Goal: Task Accomplishment & Management: Manage account settings

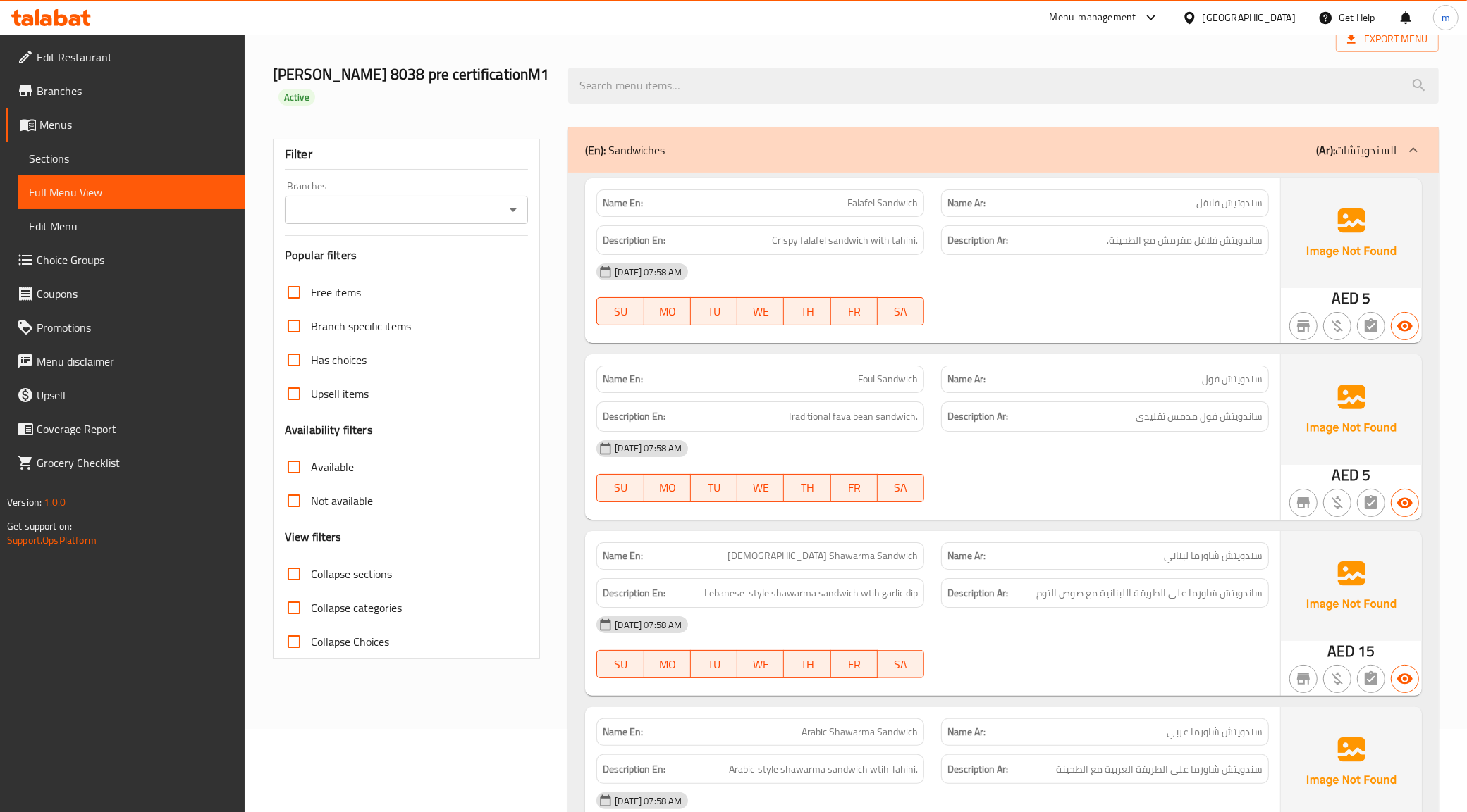
scroll to position [88, 0]
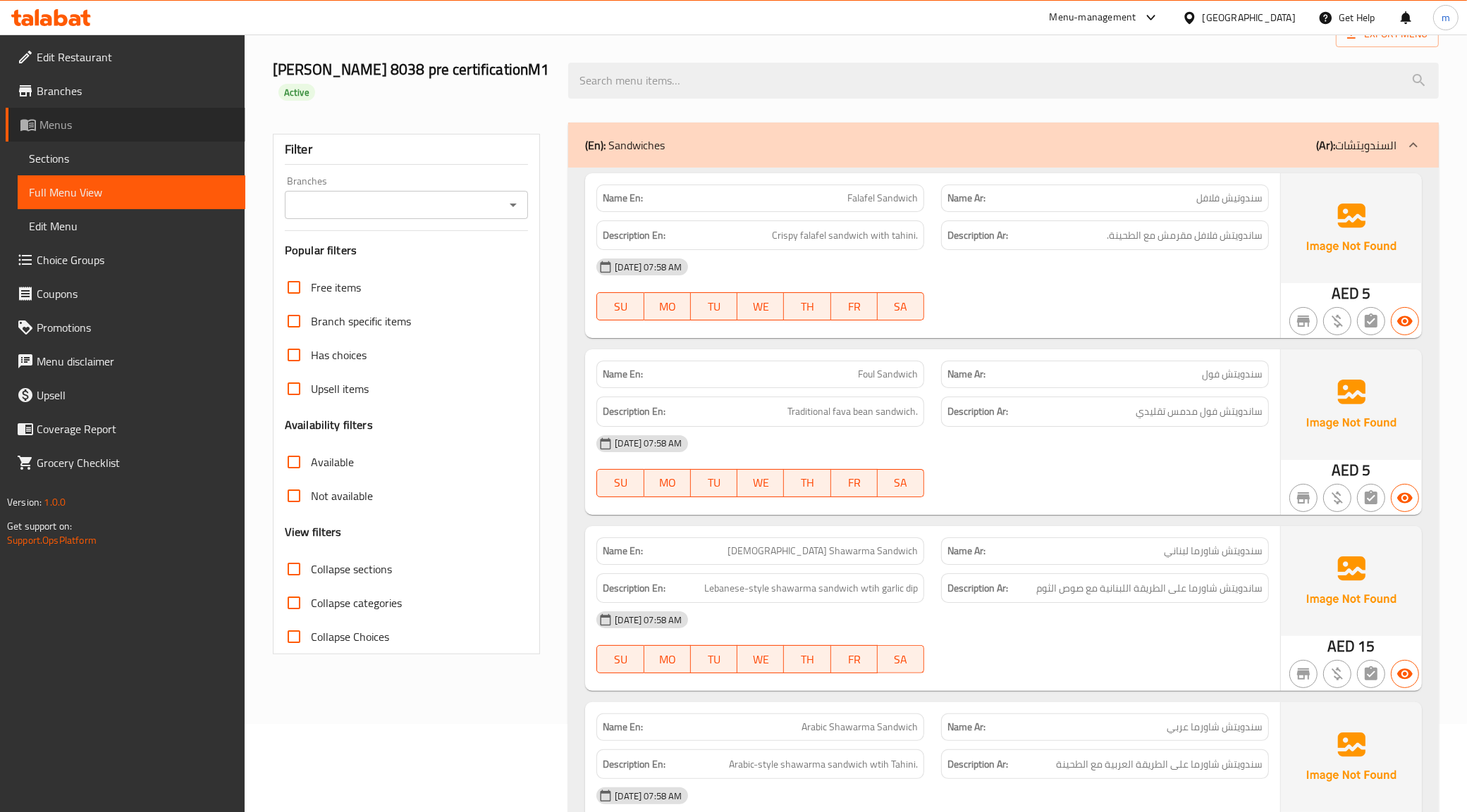
click at [85, 122] on span "Menus" at bounding box center [137, 125] width 194 height 17
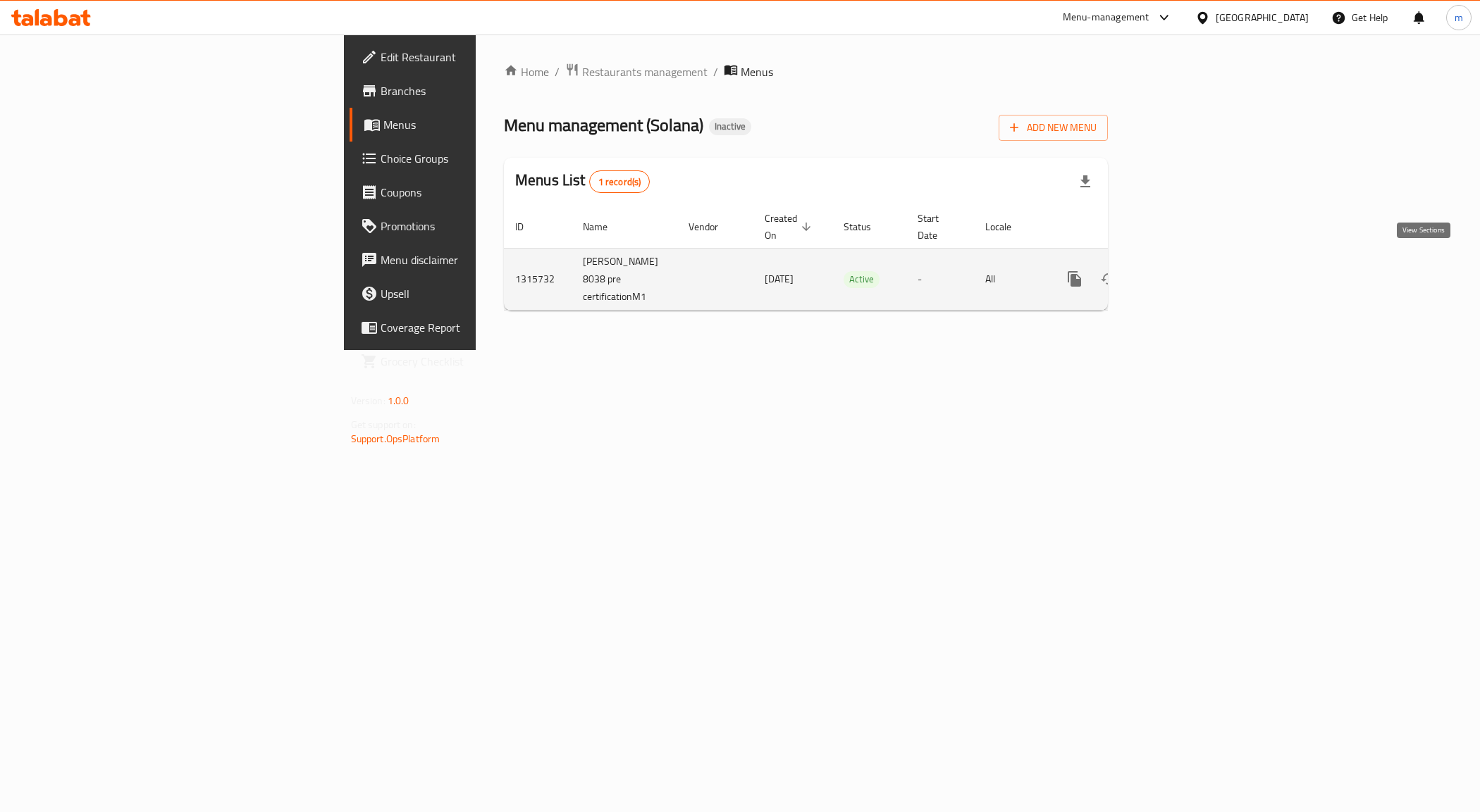
click at [1182, 273] on icon "enhanced table" at bounding box center [1175, 279] width 12 height 12
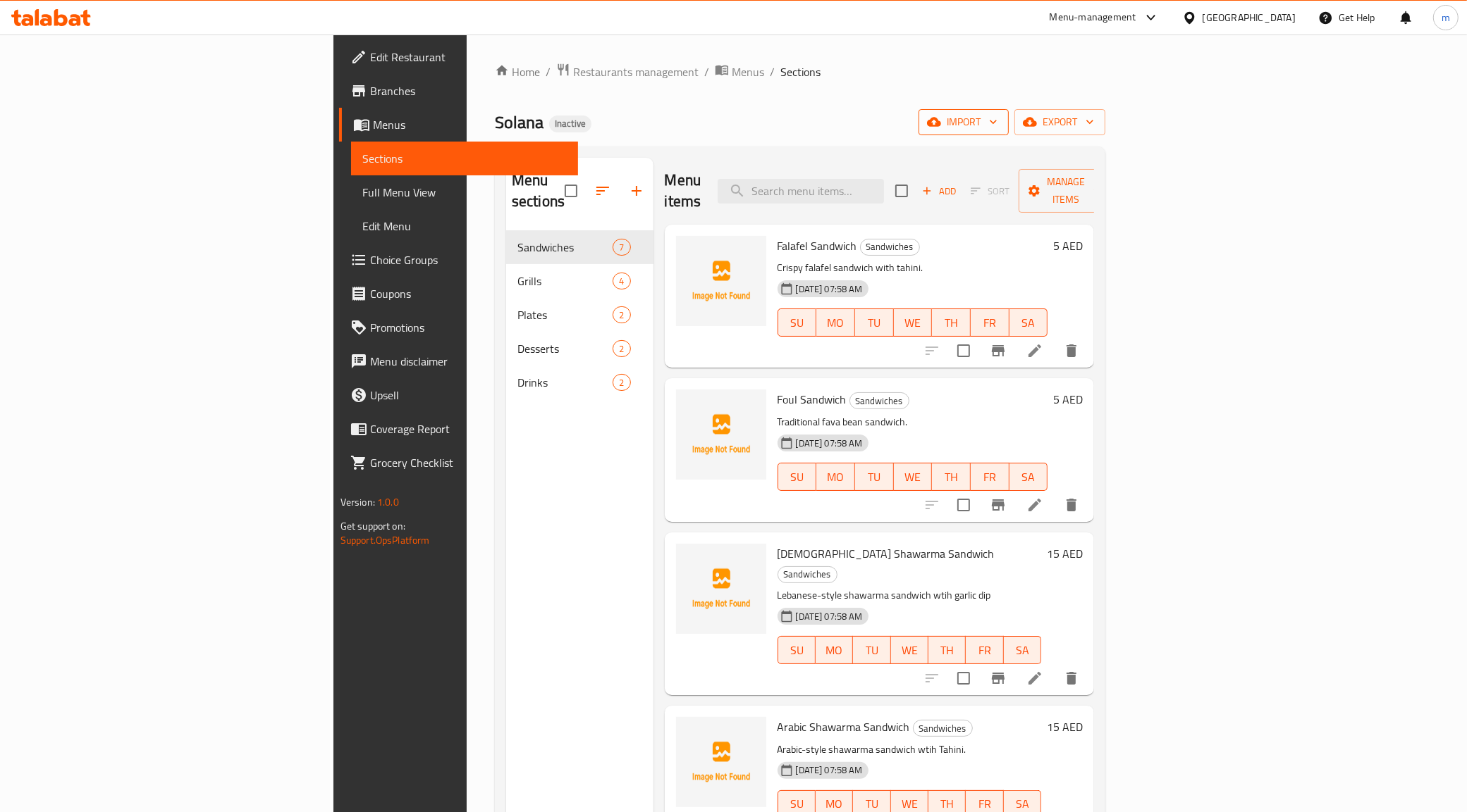
click at [998, 114] on span "import" at bounding box center [963, 122] width 67 height 17
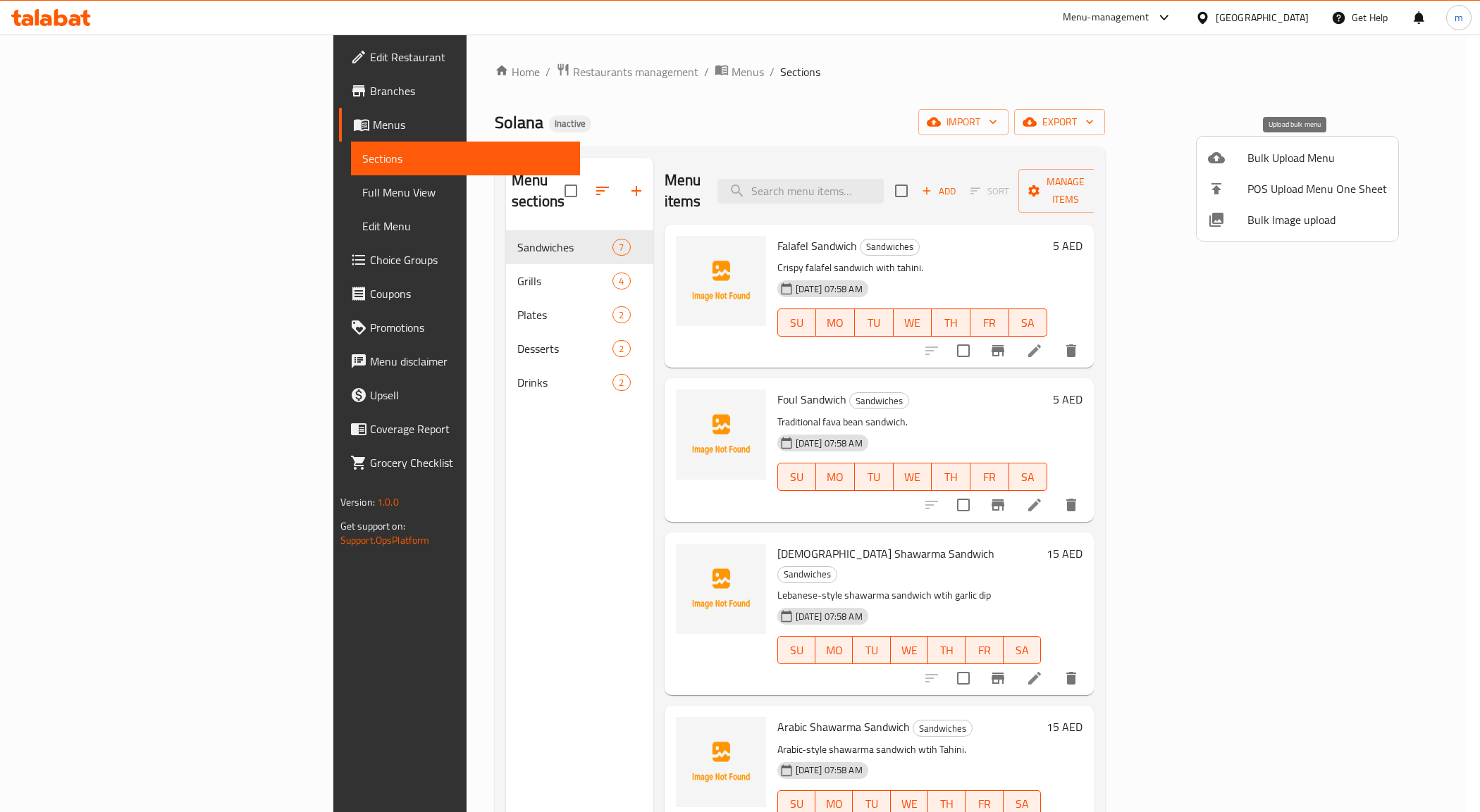
click at [1260, 155] on span "Bulk Upload Menu" at bounding box center [1317, 158] width 139 height 17
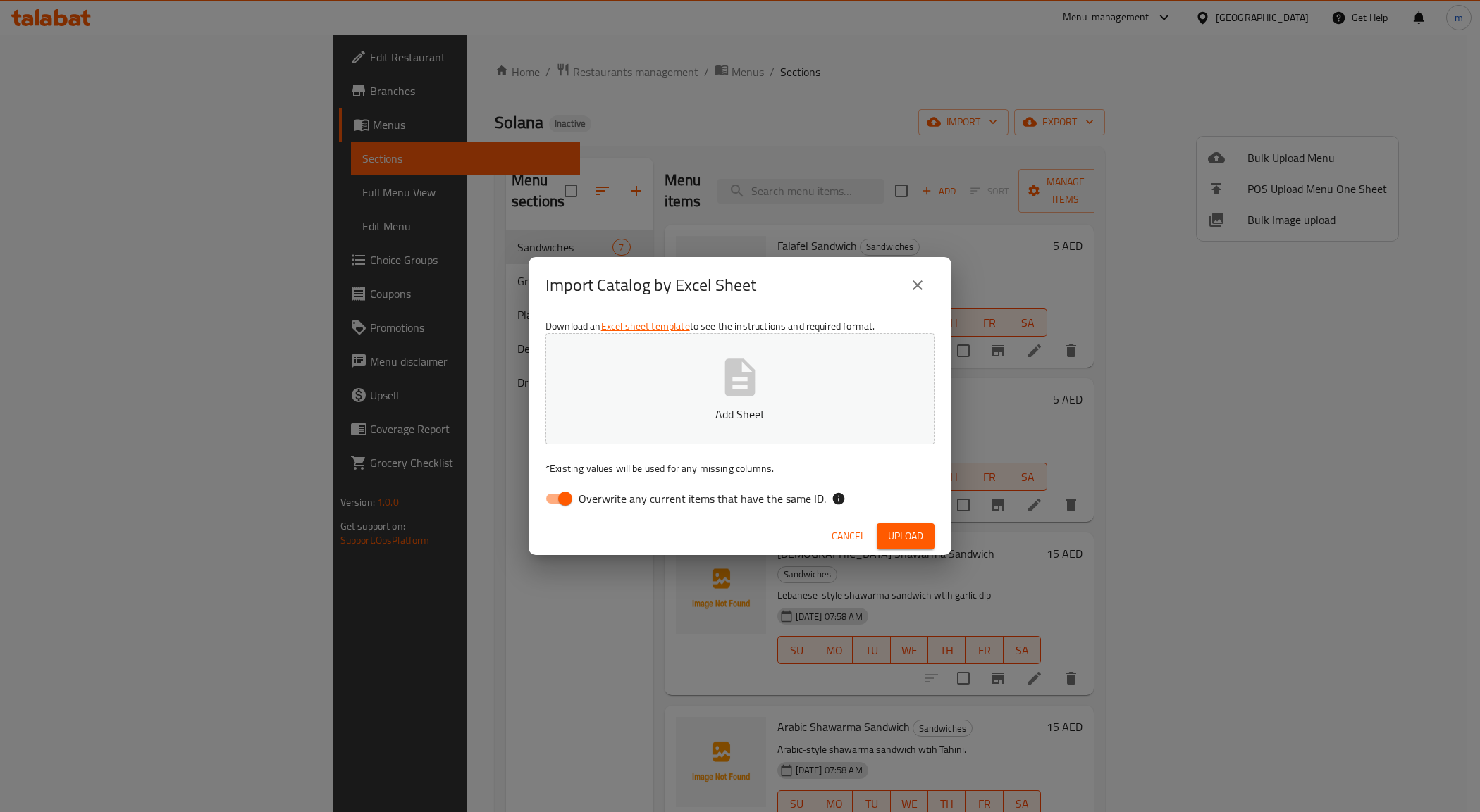
click at [737, 386] on icon "button" at bounding box center [740, 378] width 45 height 45
click at [910, 534] on span "Upload" at bounding box center [905, 536] width 36 height 17
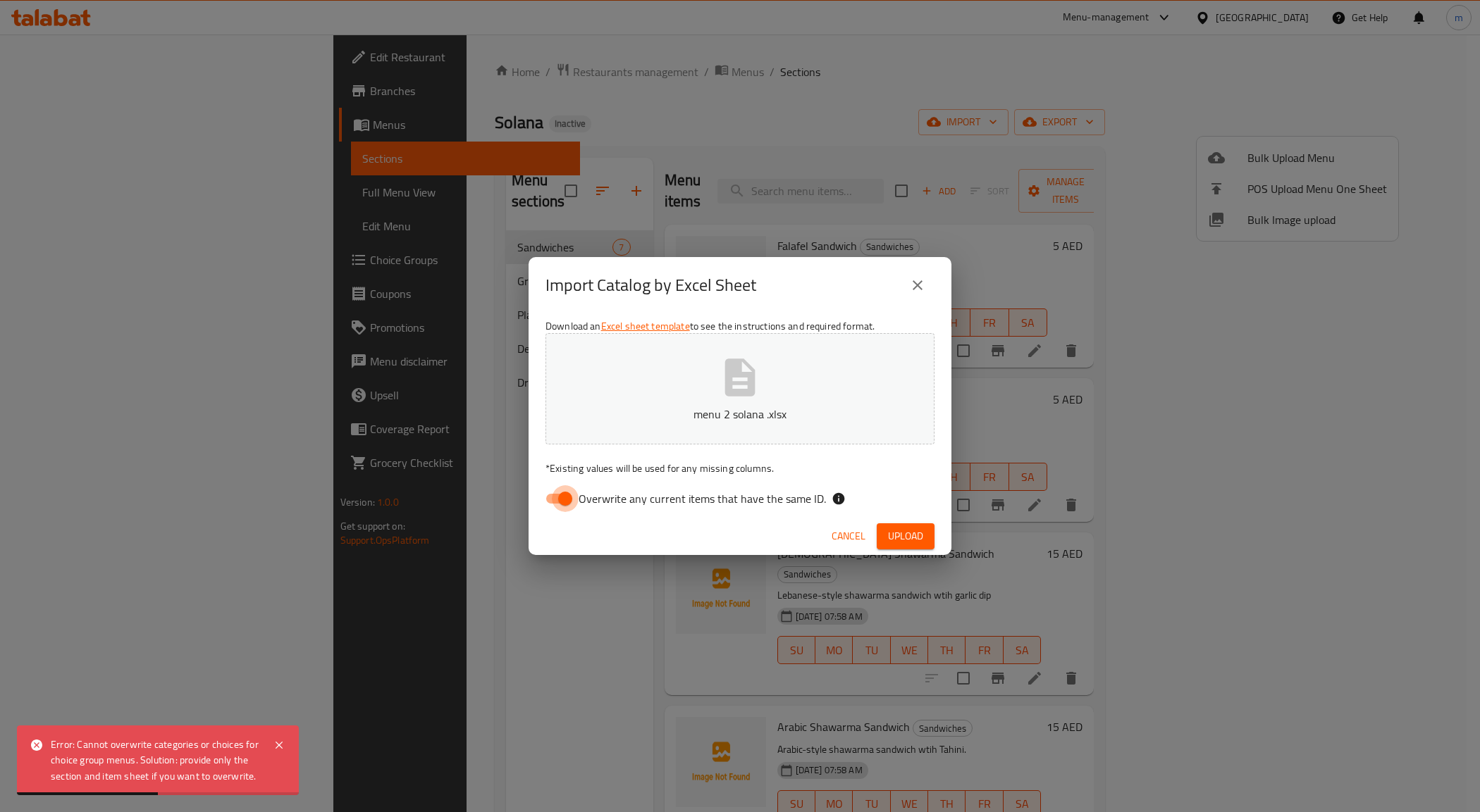
click at [570, 498] on input "Overwrite any current items that have the same ID." at bounding box center [565, 499] width 81 height 27
checkbox input "false"
click at [900, 529] on span "Upload" at bounding box center [905, 536] width 36 height 17
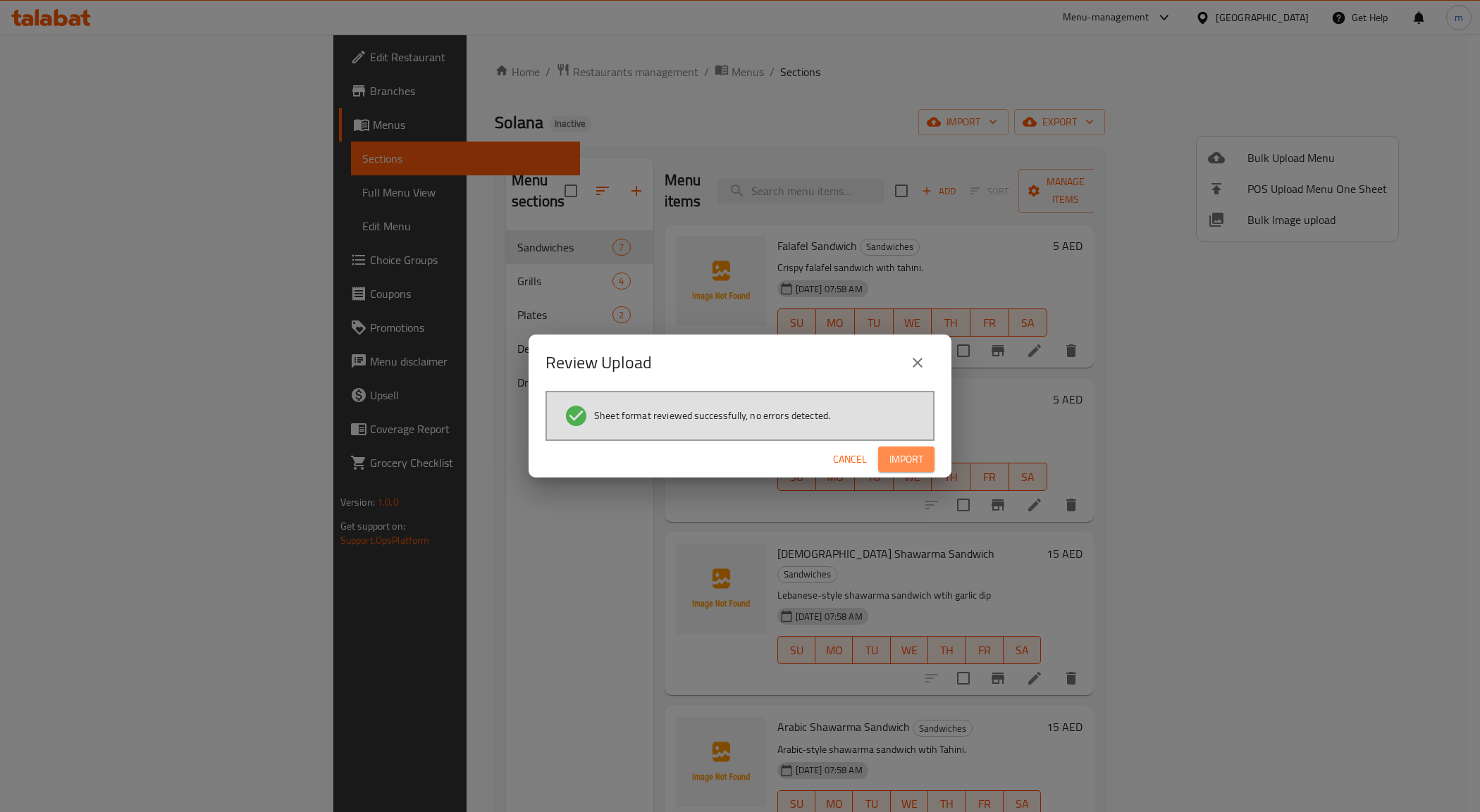
click at [907, 460] on span "Import" at bounding box center [905, 459] width 34 height 17
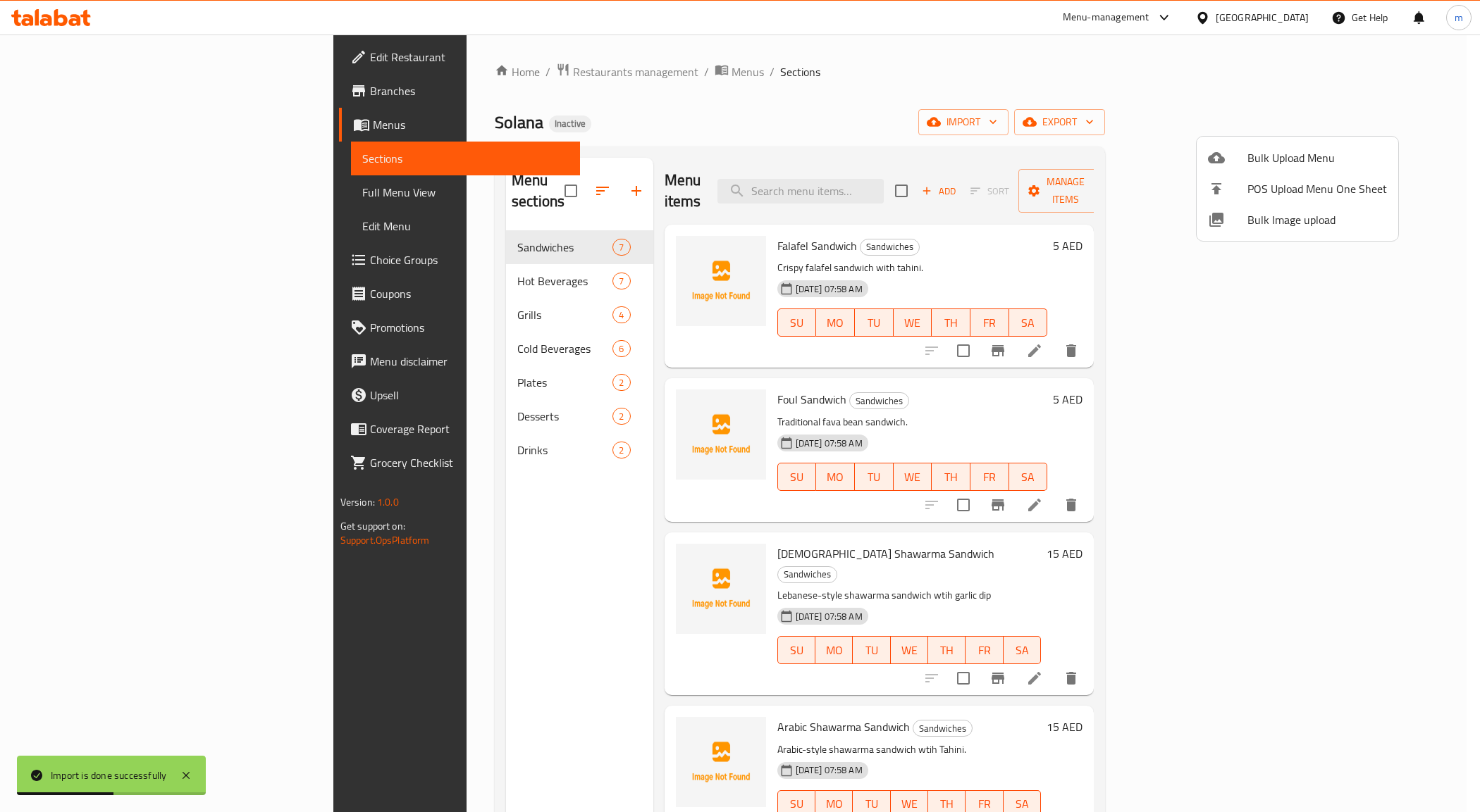
click at [869, 138] on div at bounding box center [740, 406] width 1480 height 812
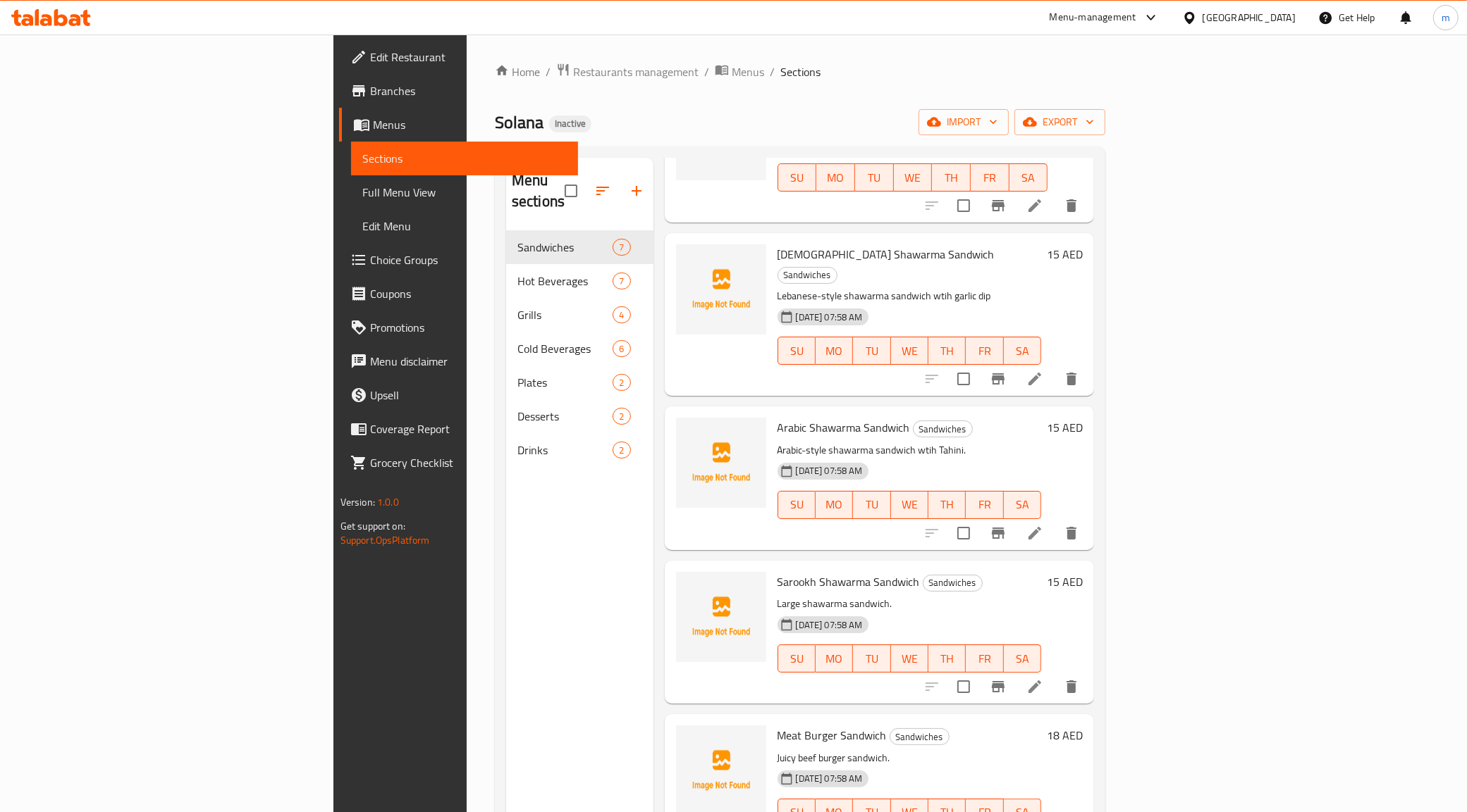
click at [362, 189] on span "Full Menu View" at bounding box center [464, 192] width 205 height 17
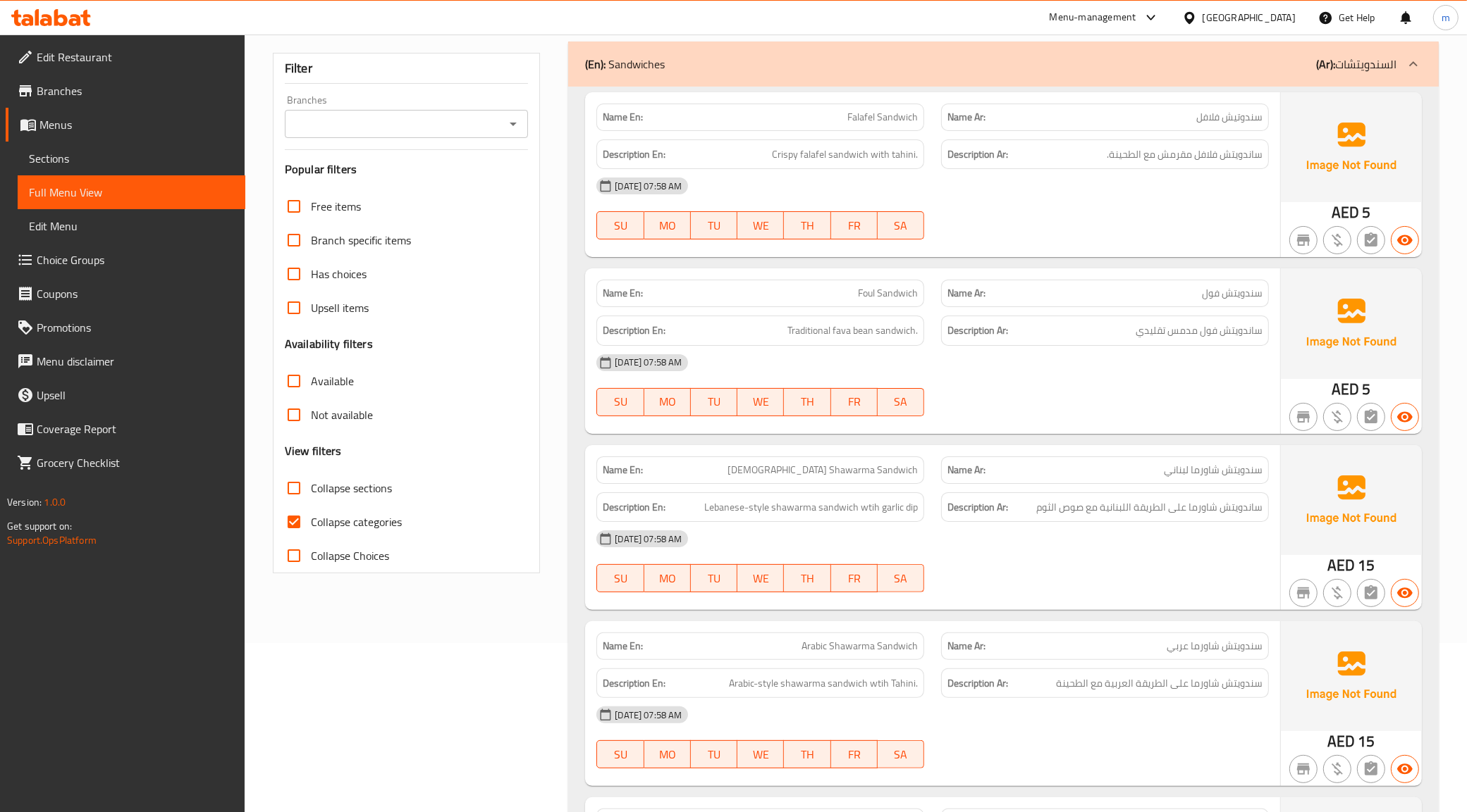
scroll to position [176, 0]
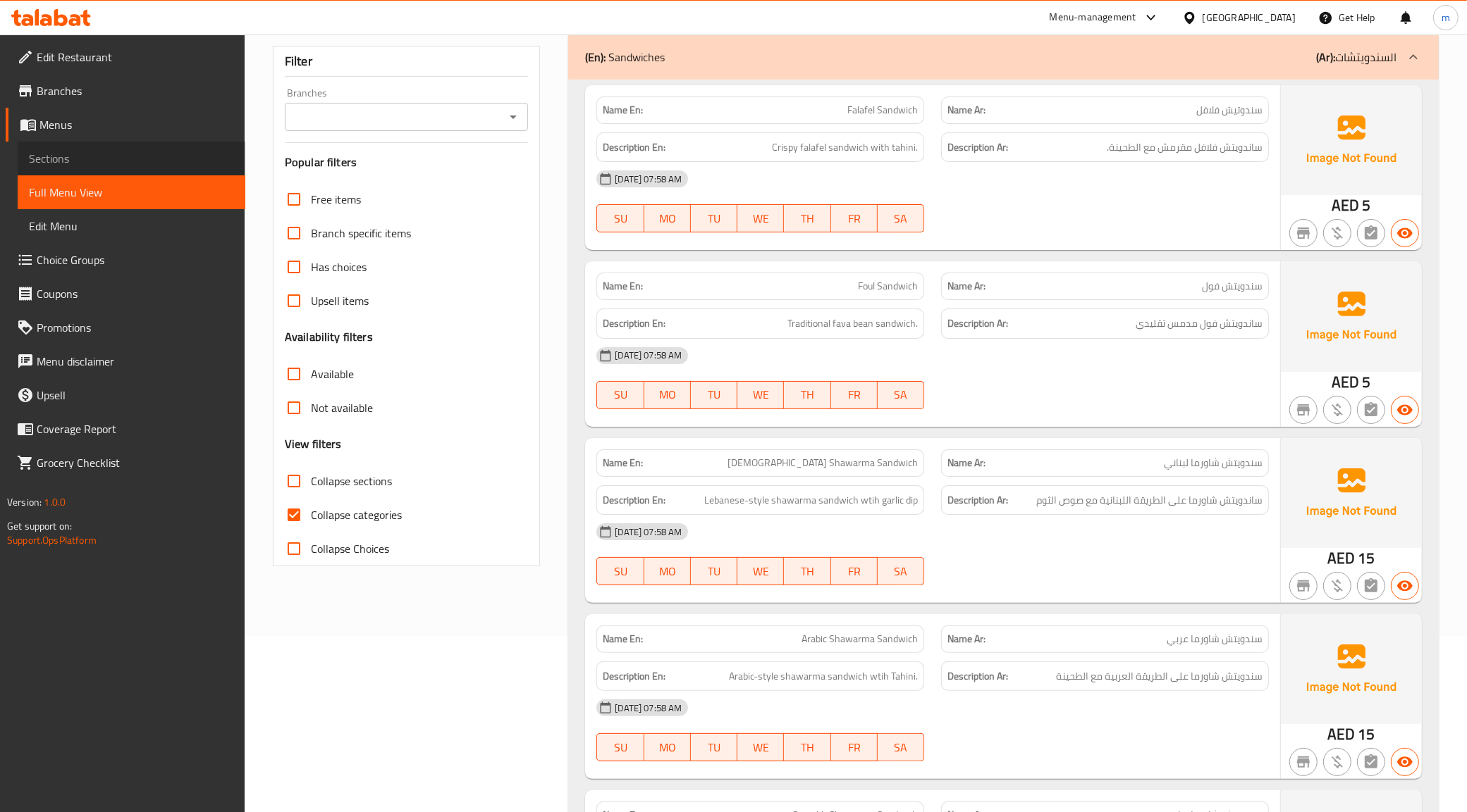
click at [107, 152] on span "Sections" at bounding box center [131, 159] width 205 height 17
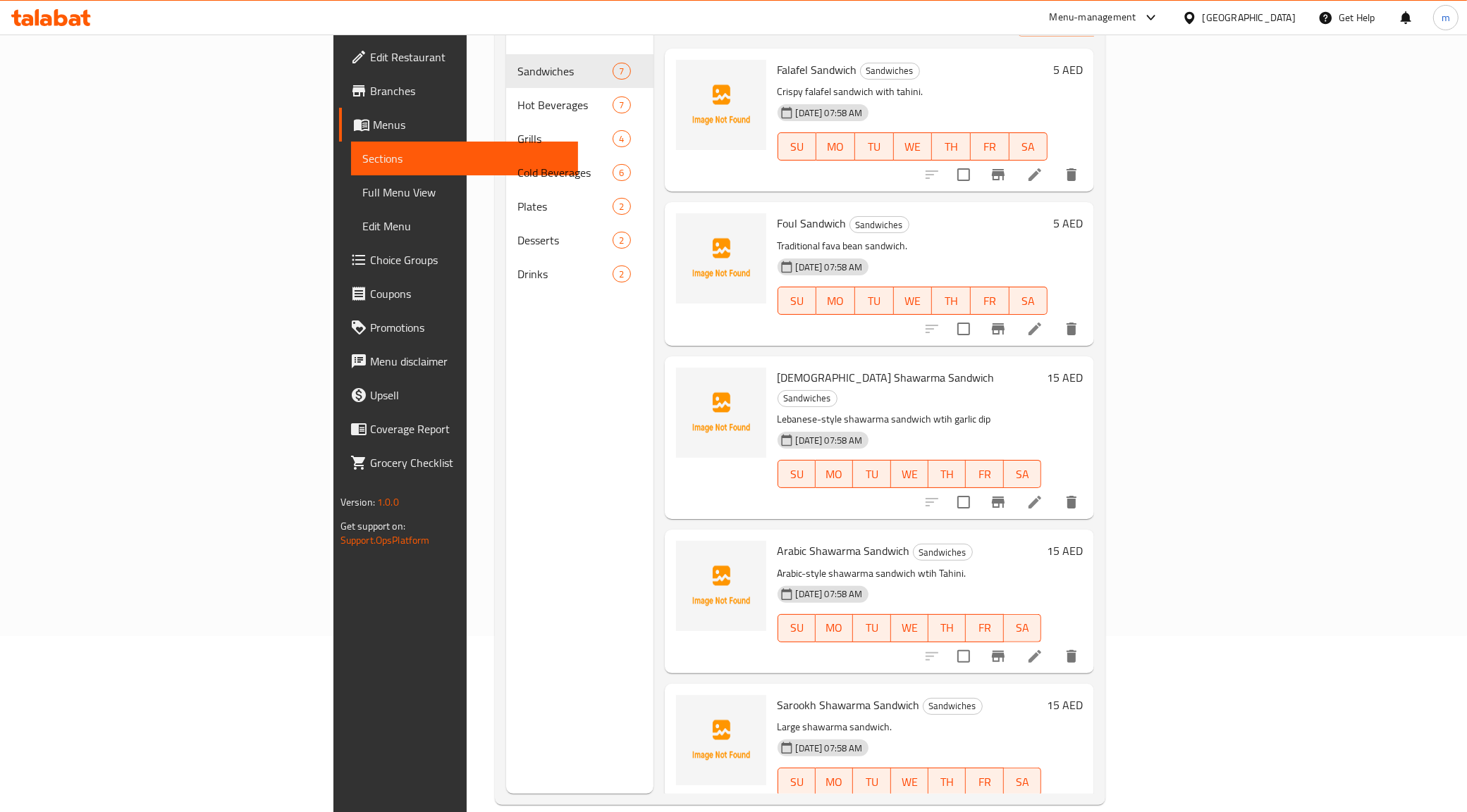
click at [362, 192] on span "Full Menu View" at bounding box center [464, 192] width 205 height 17
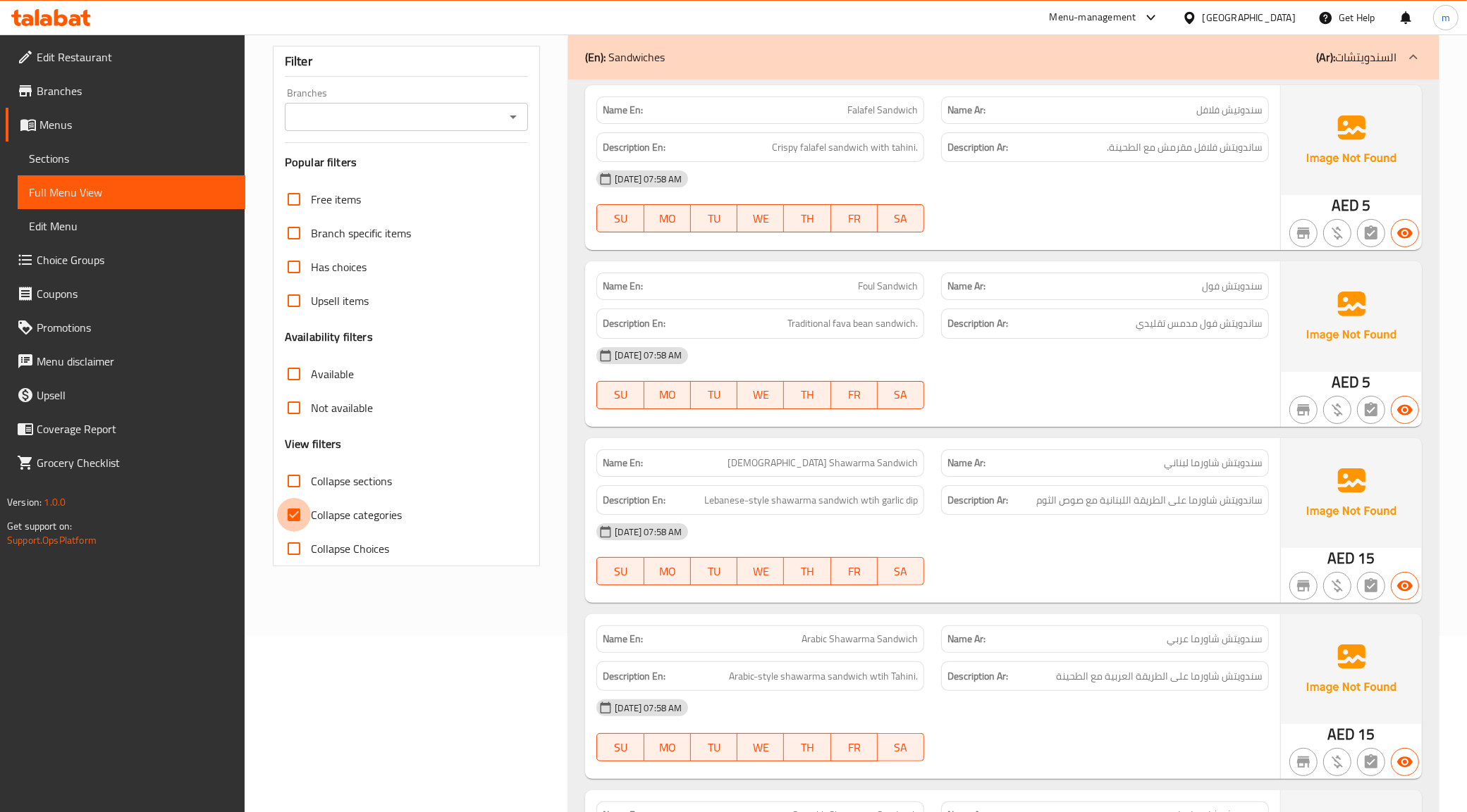
click at [297, 511] on input "Collapse categories" at bounding box center [293, 514] width 34 height 34
checkbox input "false"
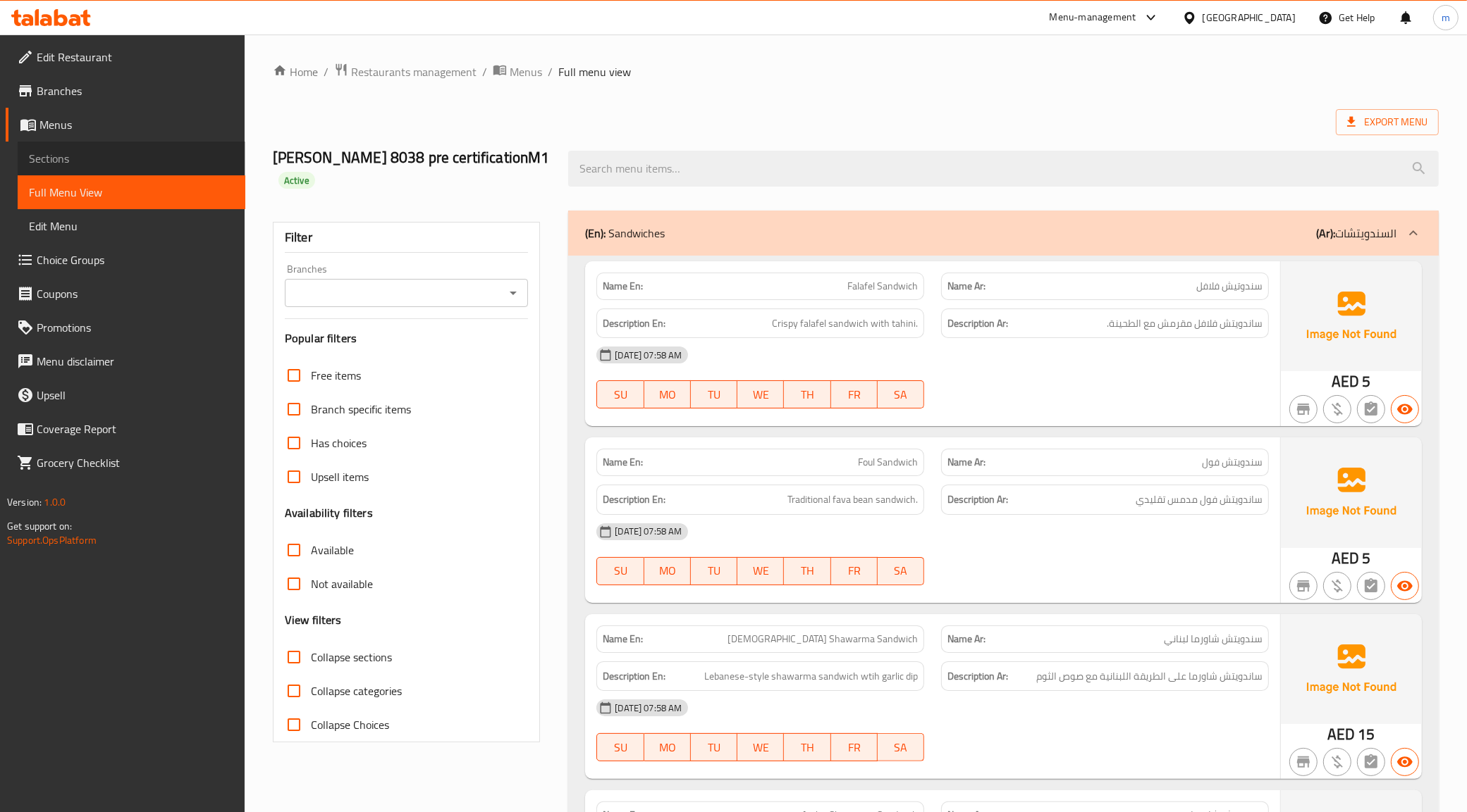
click at [101, 160] on span "Sections" at bounding box center [131, 159] width 205 height 17
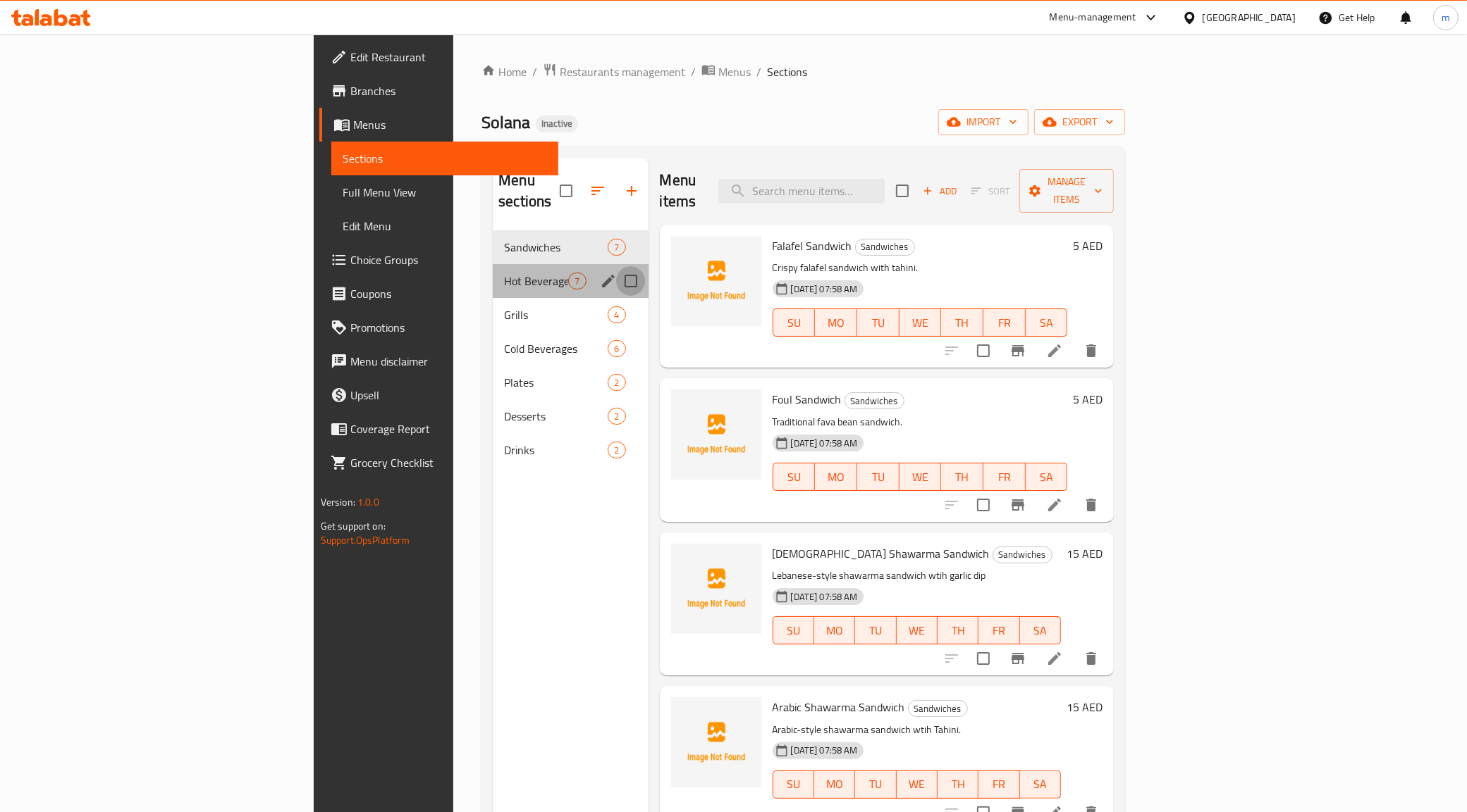
click at [616, 266] on input "Menu sections" at bounding box center [631, 281] width 30 height 30
checkbox input "true"
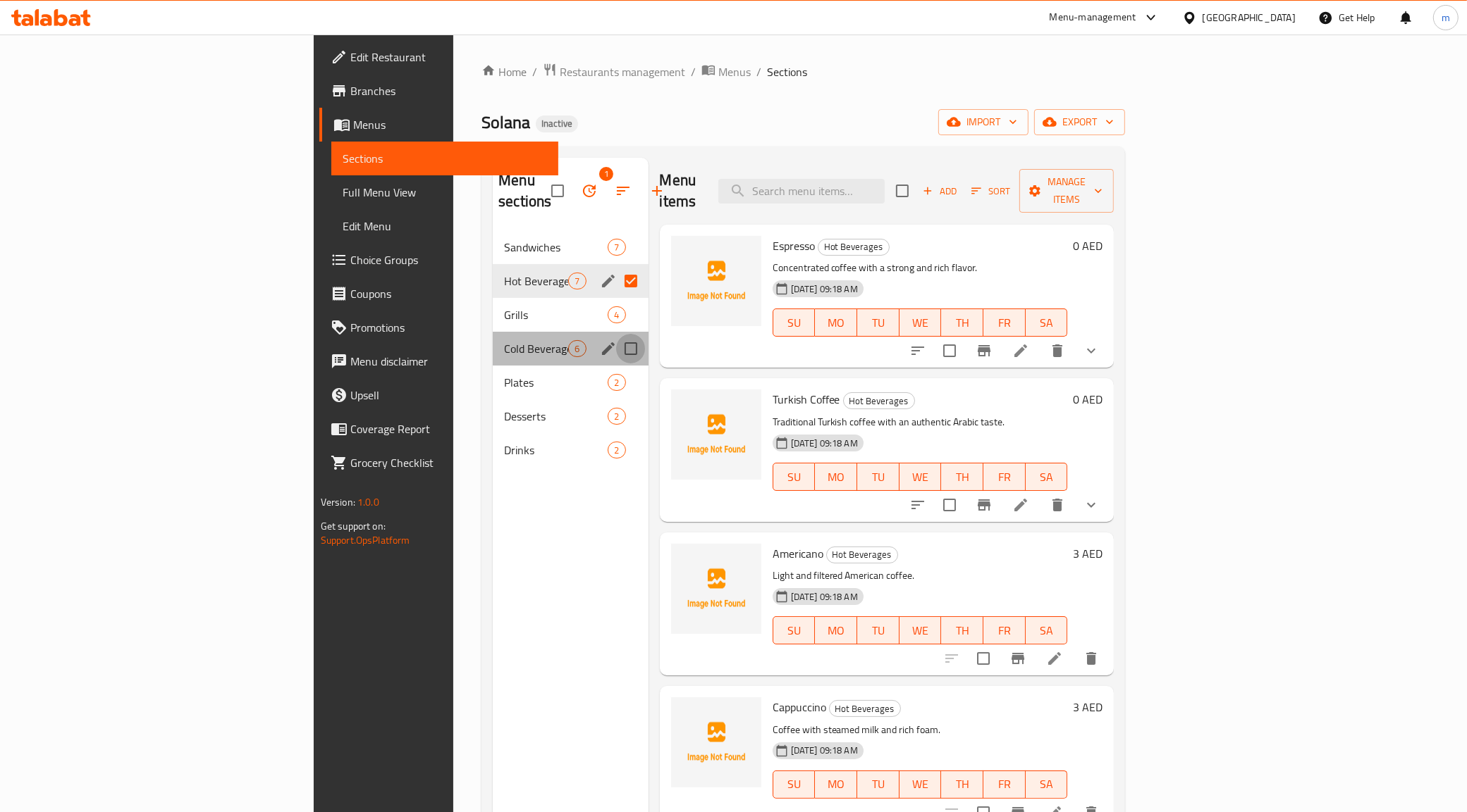
click at [616, 334] on input "Menu sections" at bounding box center [631, 349] width 30 height 30
checkbox input "true"
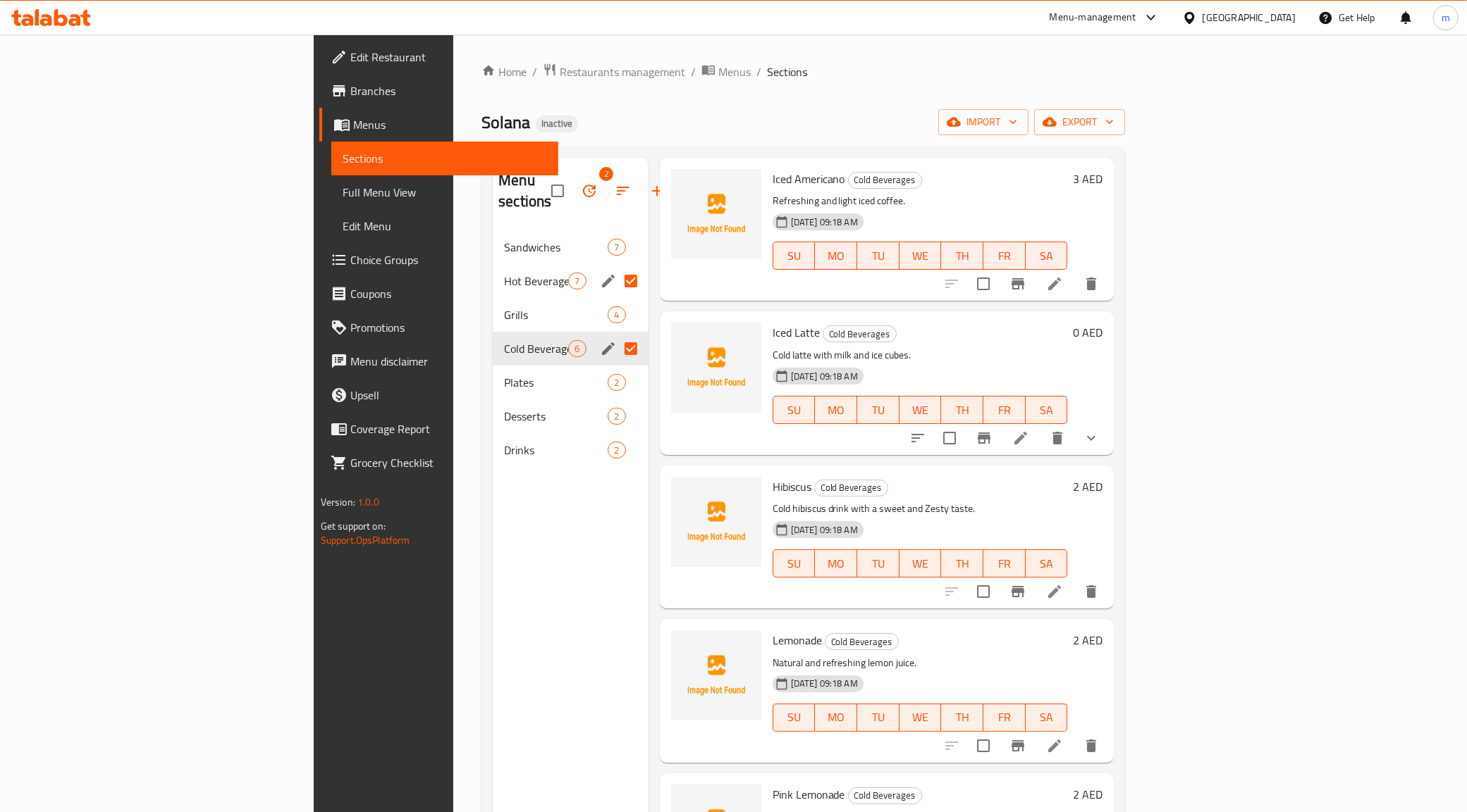
scroll to position [145, 0]
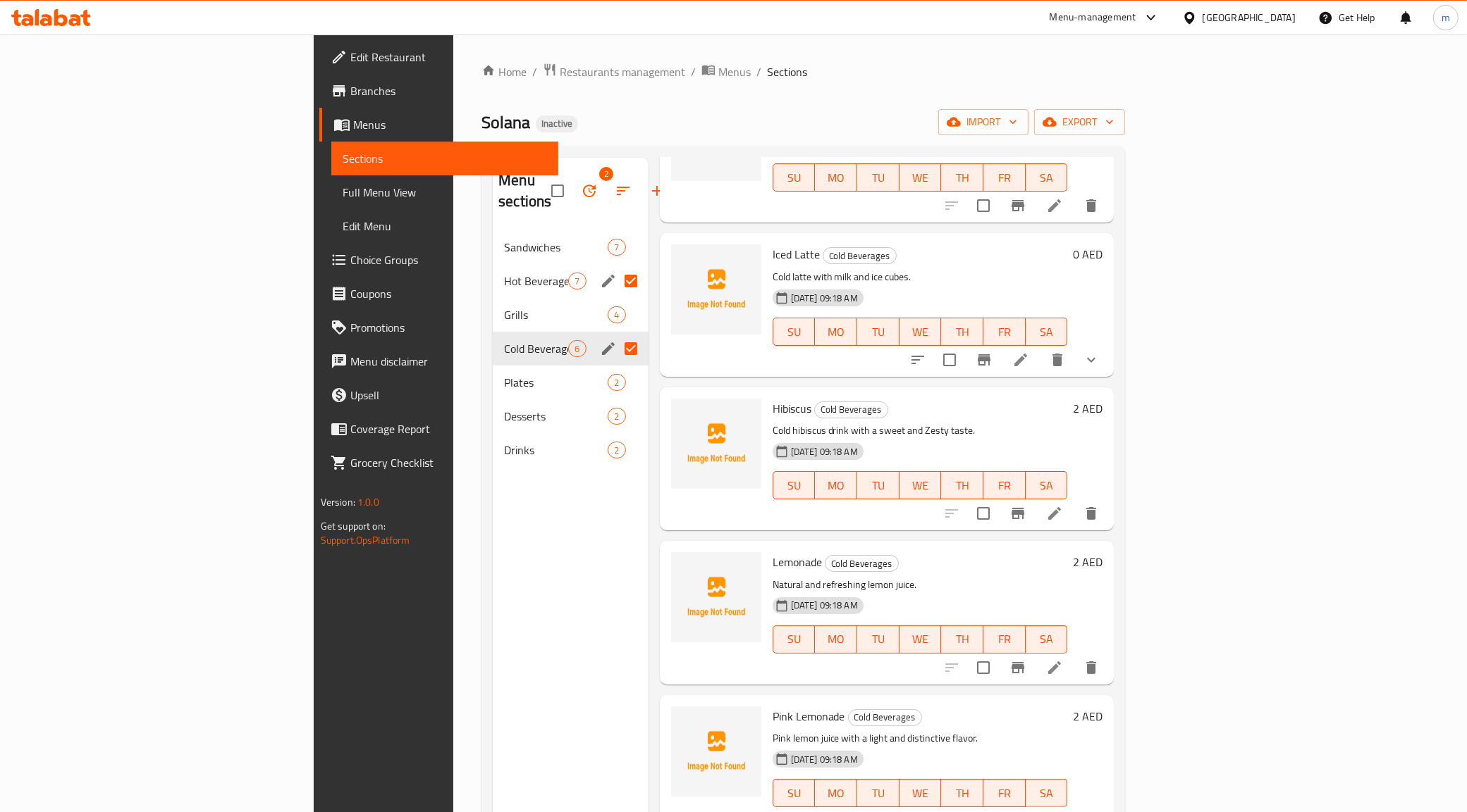
click at [342, 191] on span "Full Menu View" at bounding box center [444, 192] width 205 height 17
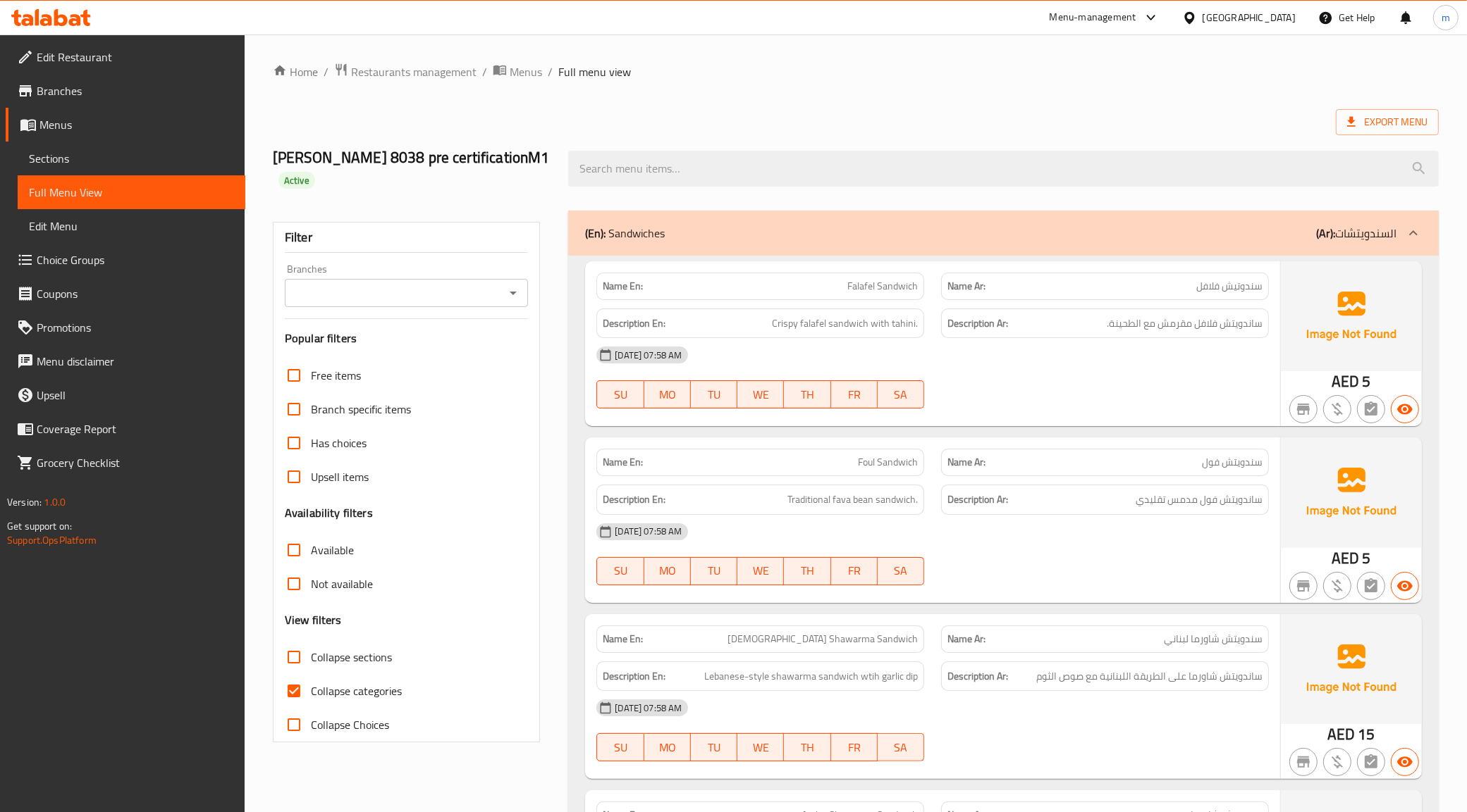
click at [1068, 239] on div "(En): Sandwiches (Ar): السندويتشات" at bounding box center [991, 234] width 811 height 17
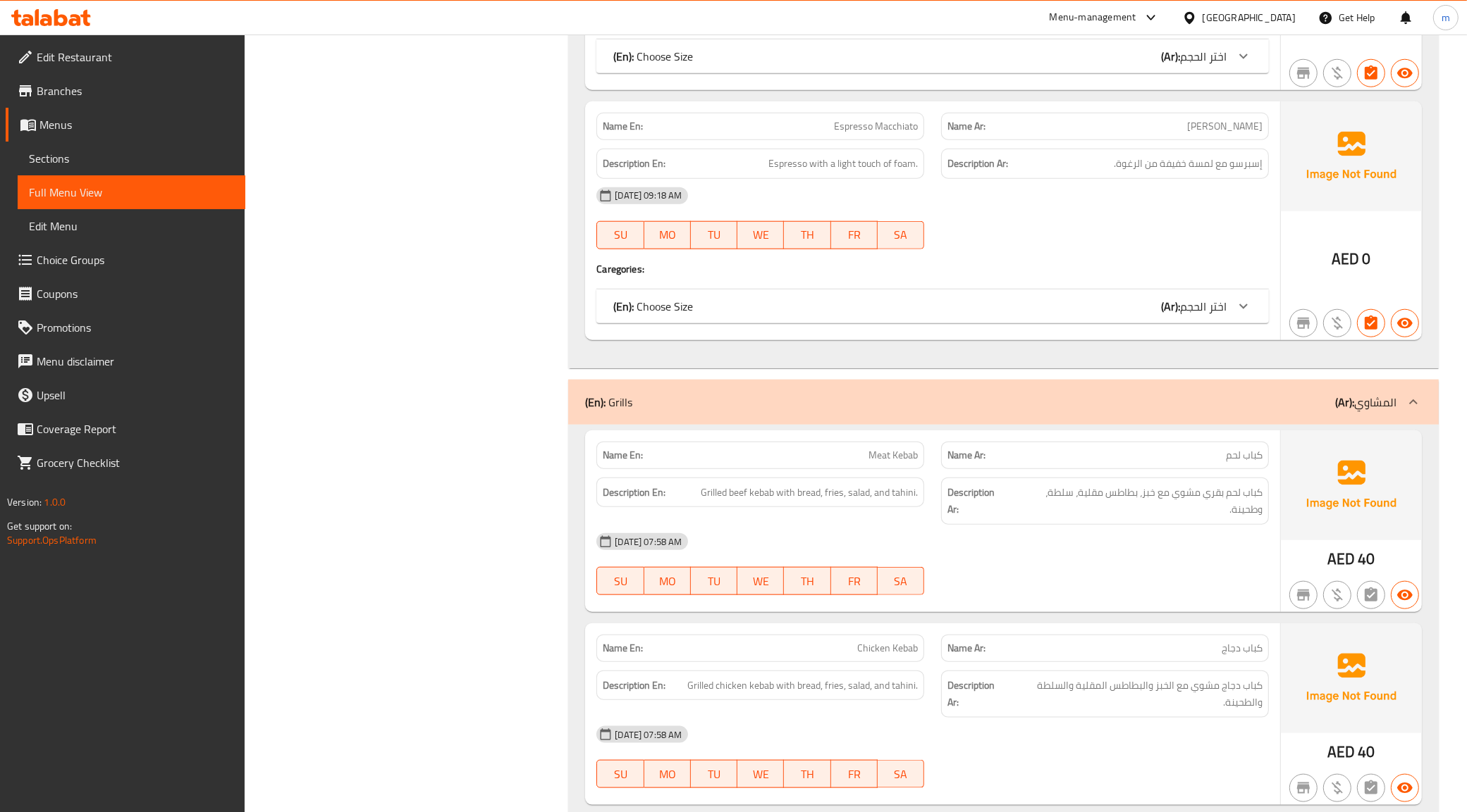
scroll to position [1497, 0]
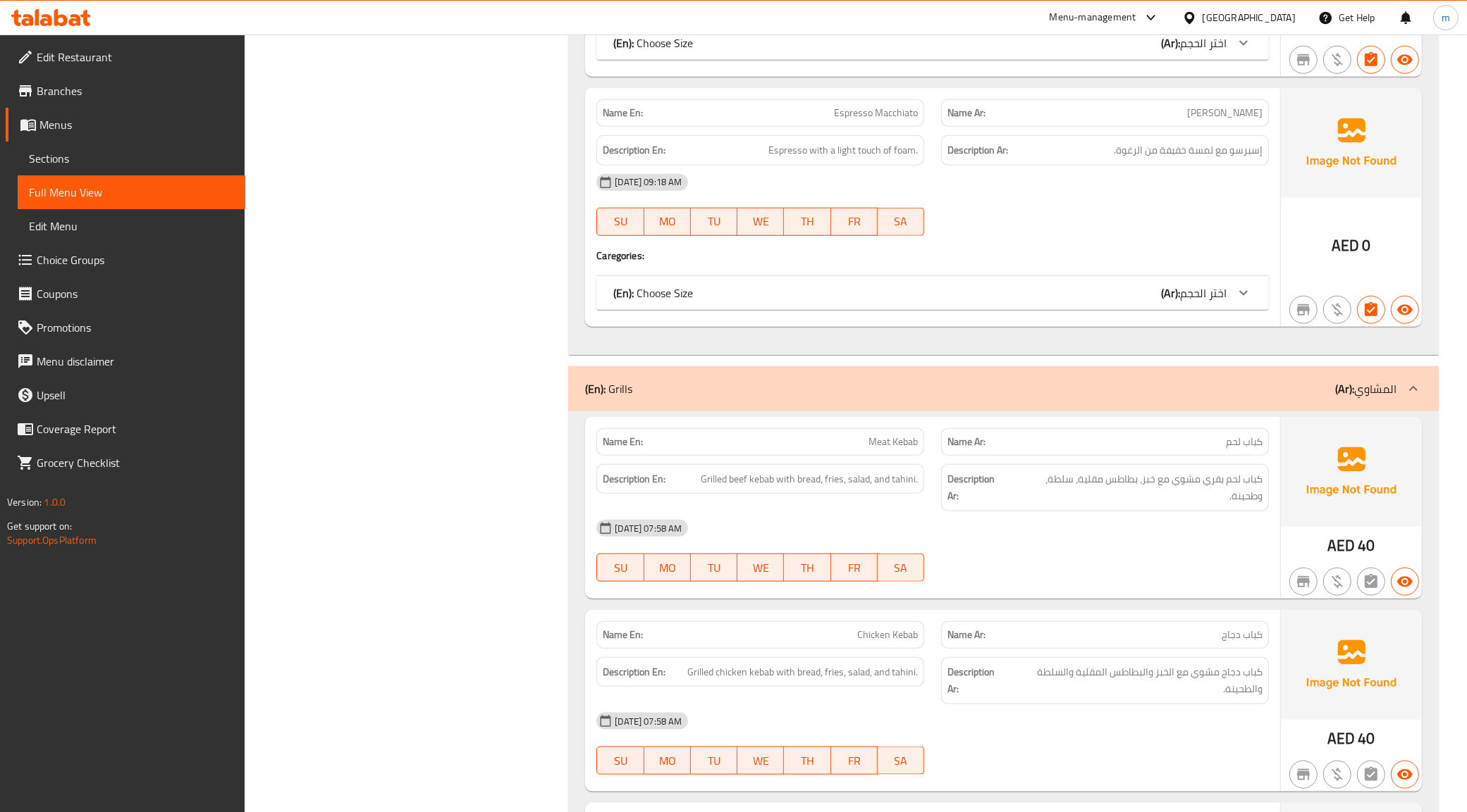
click at [1049, 377] on div "(En): Grills (Ar): المشاوي" at bounding box center [1004, 388] width 871 height 45
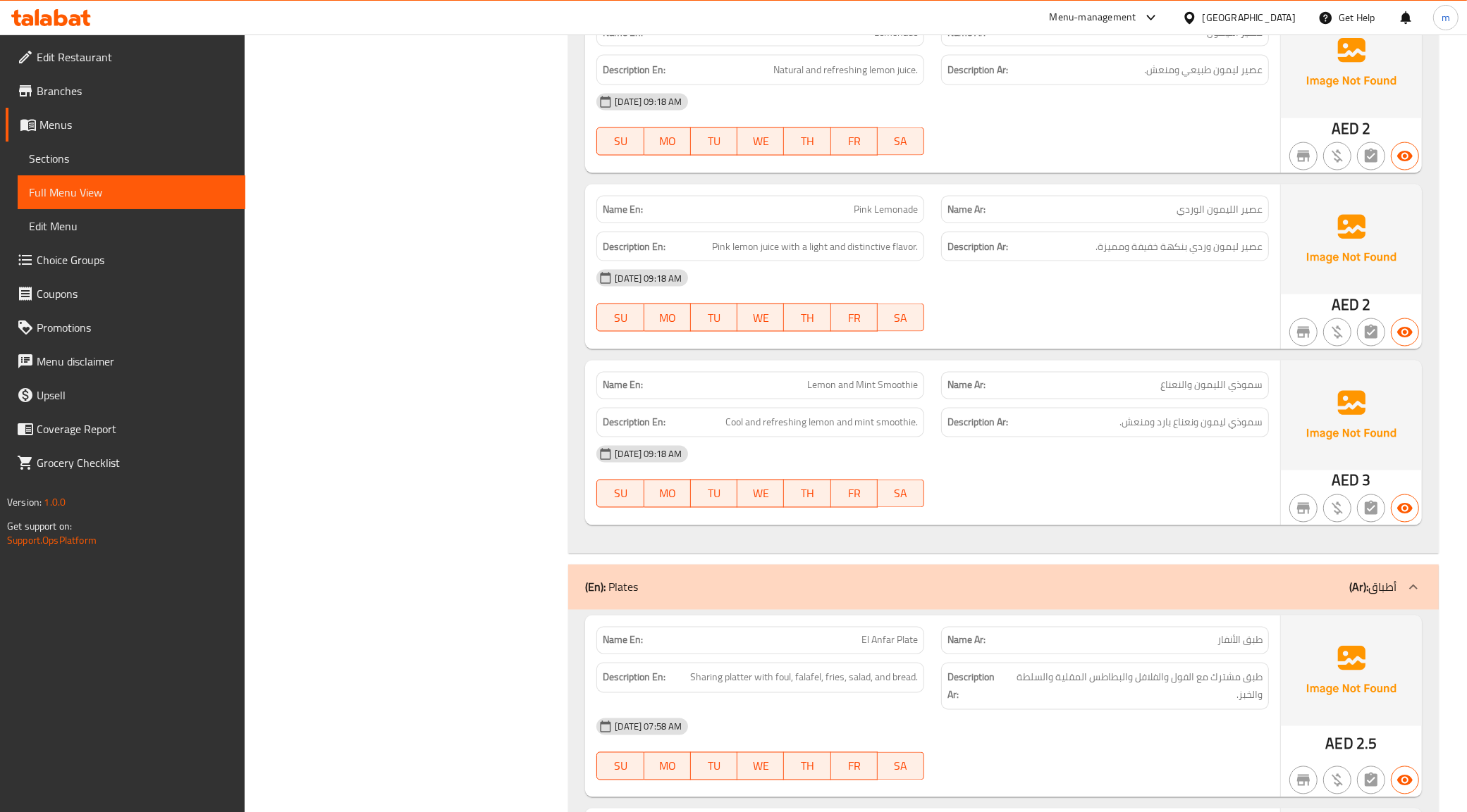
scroll to position [2907, 0]
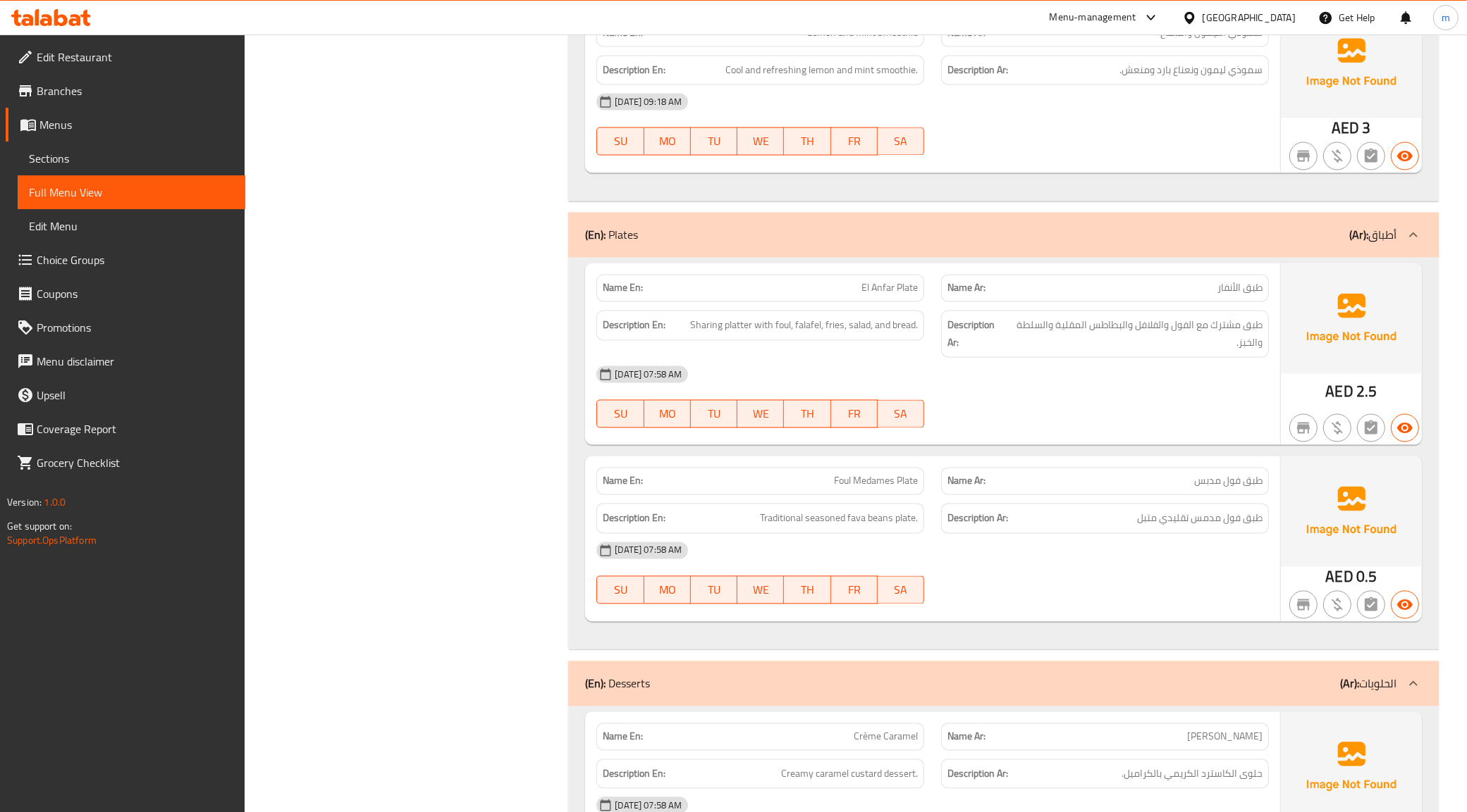
click at [1080, 237] on div "(En): Plates (Ar): أطباق" at bounding box center [991, 235] width 811 height 17
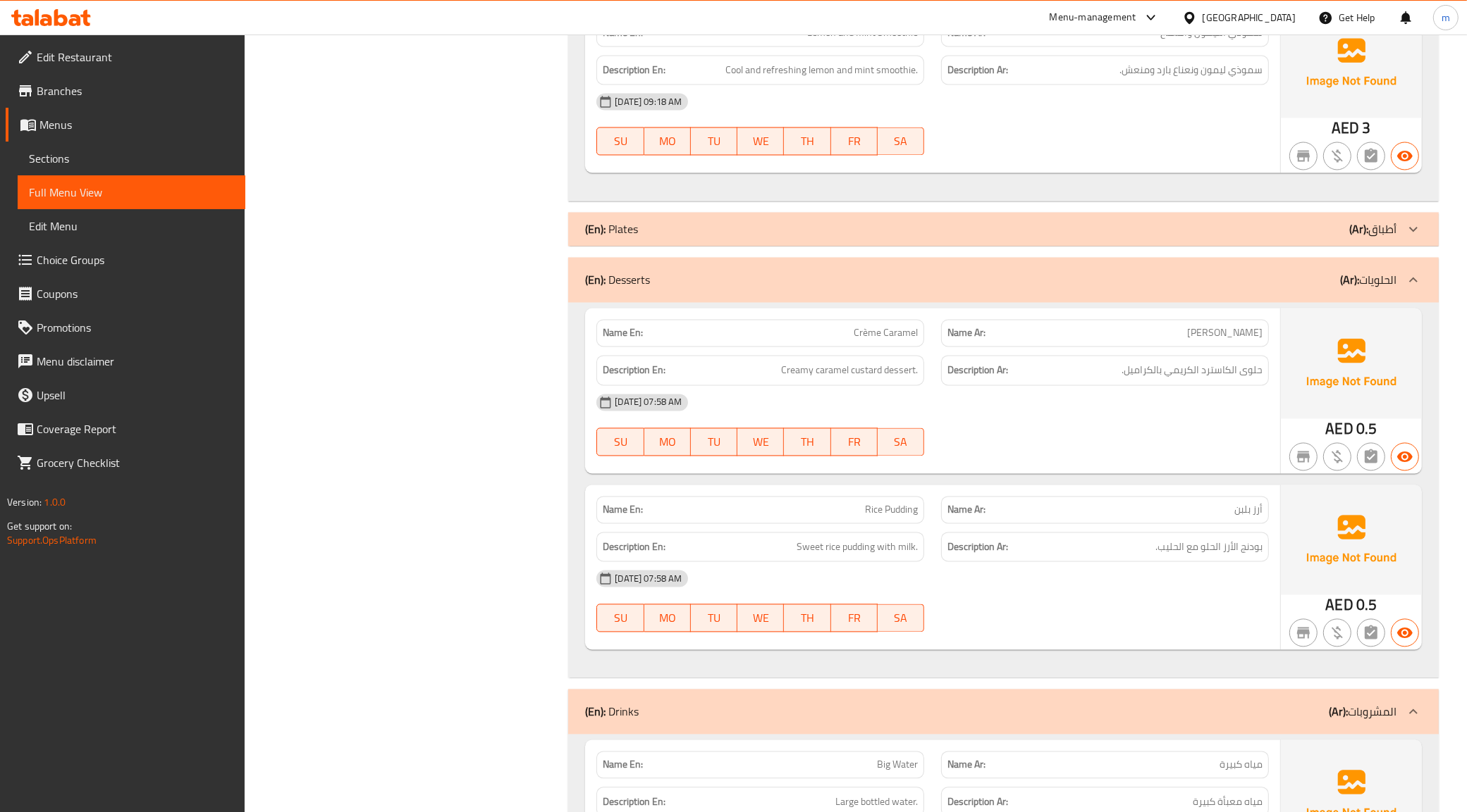
click at [1059, 283] on div "(En): Desserts (Ar): الحلويات" at bounding box center [991, 281] width 811 height 17
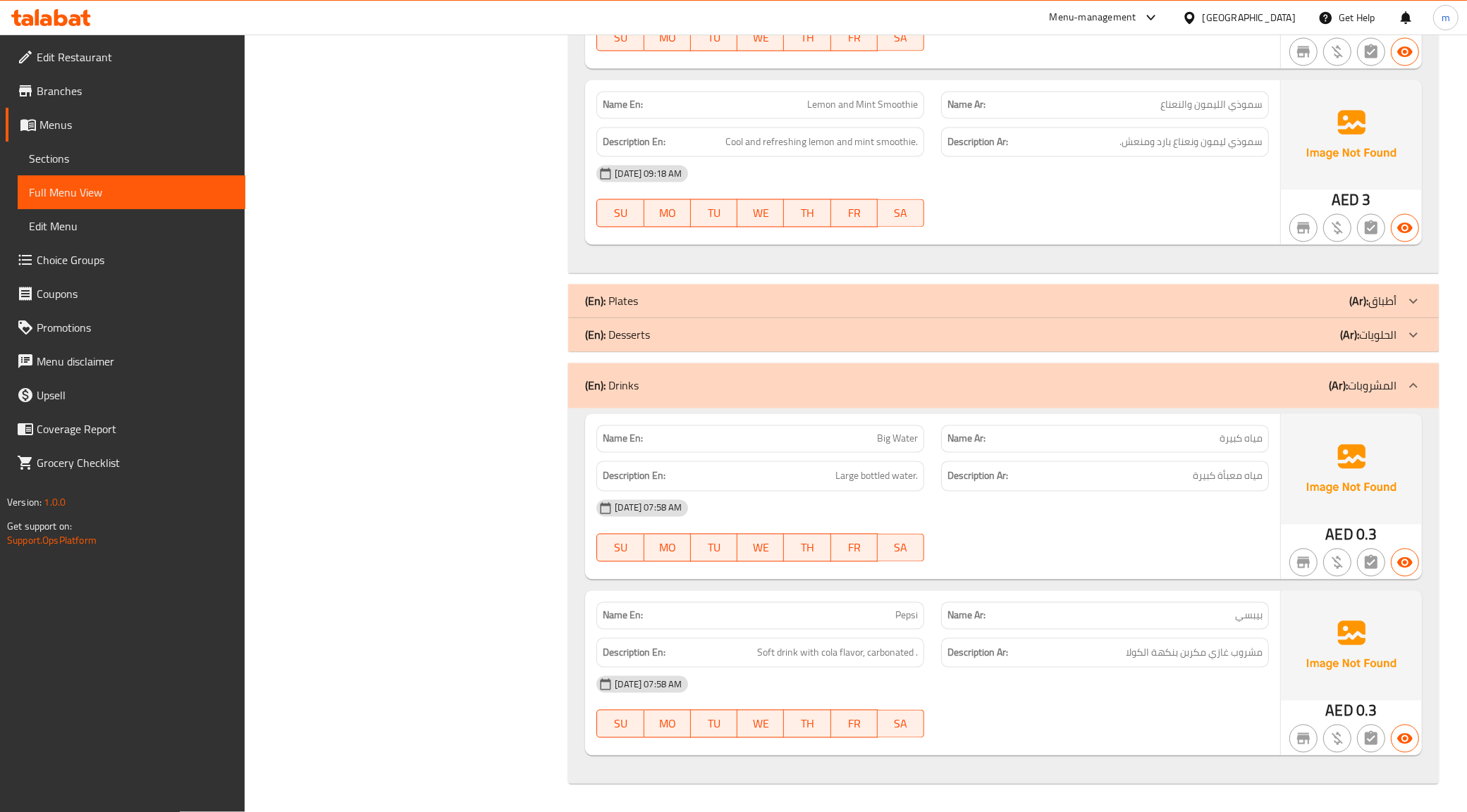
scroll to position [2838, 0]
click at [1082, 374] on div "(En): Drinks (Ar): المشروبات" at bounding box center [1004, 385] width 871 height 45
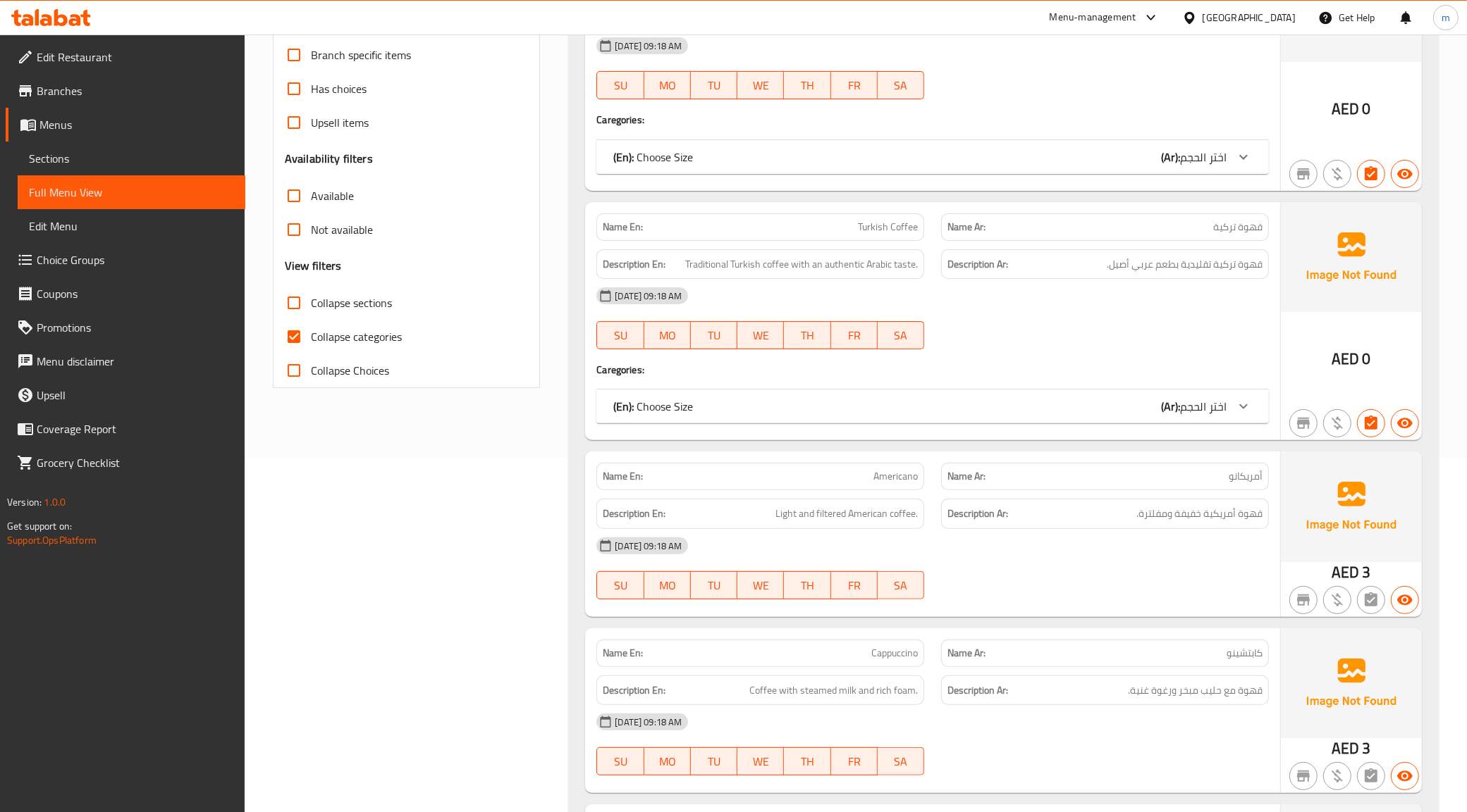
scroll to position [326, 0]
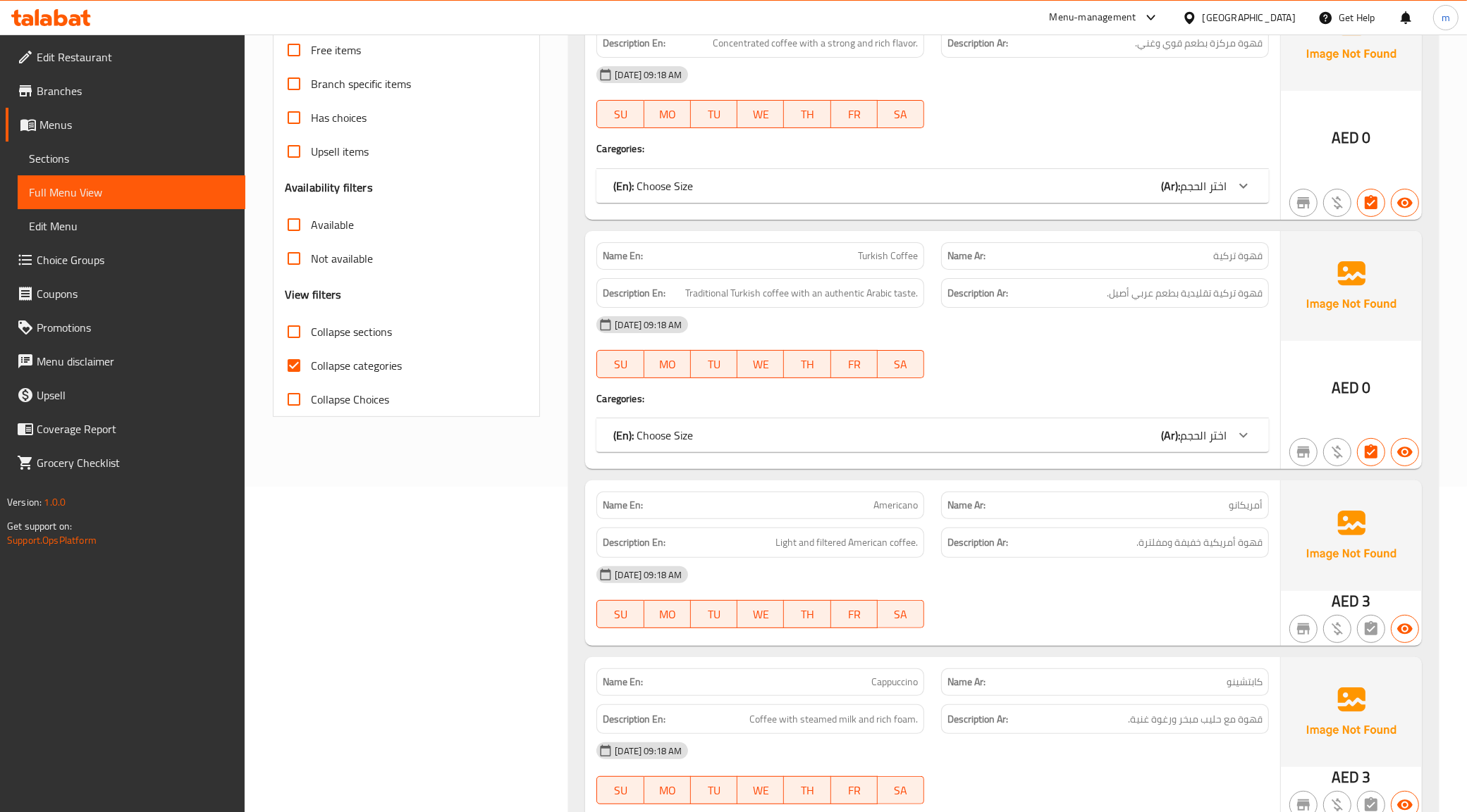
click at [1062, 429] on div "(En): Choose Size (Ar): اختر الحجم" at bounding box center [920, 435] width 613 height 17
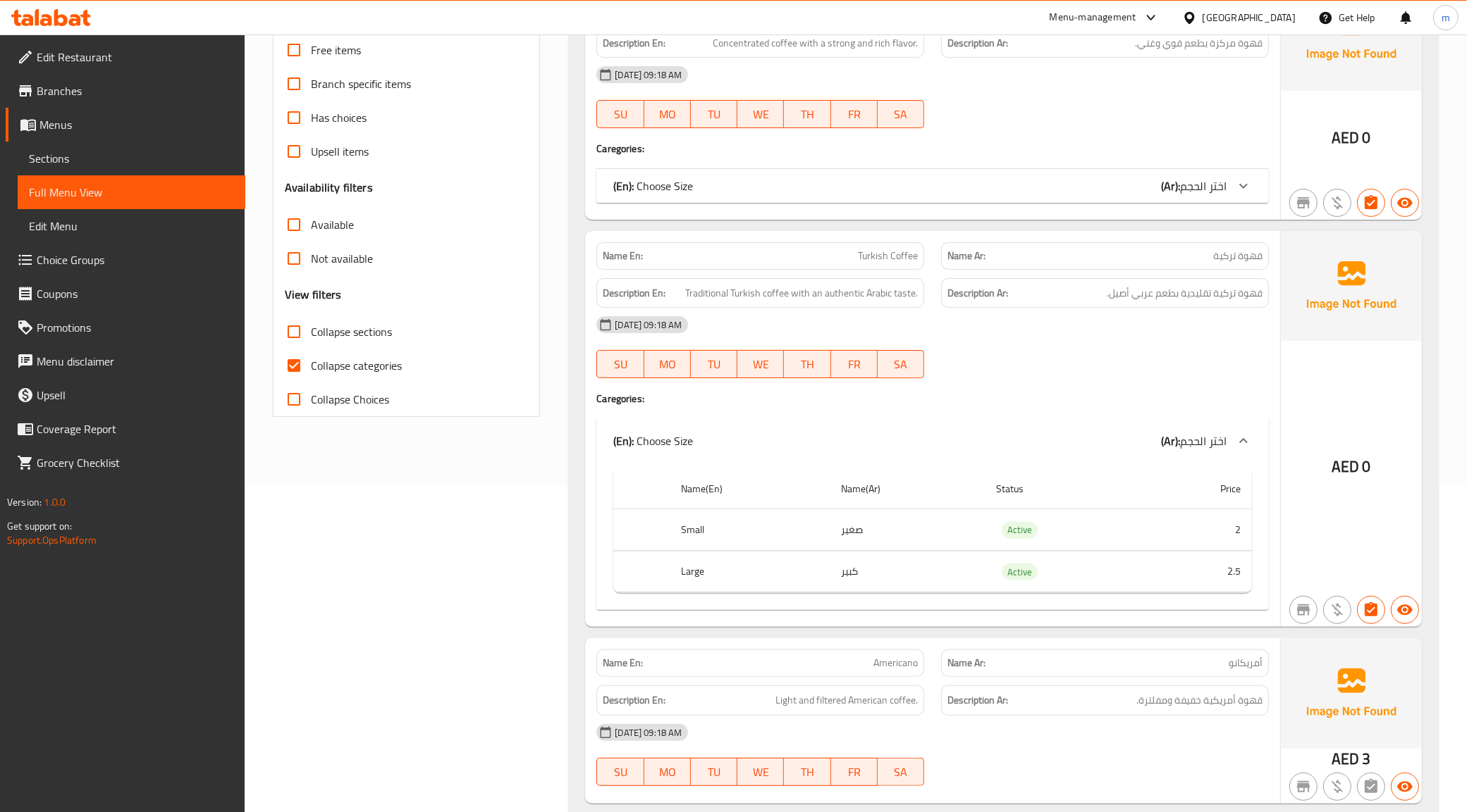
click at [1143, 181] on div "(En): Choose Size (Ar): اختر الحجم" at bounding box center [920, 186] width 613 height 17
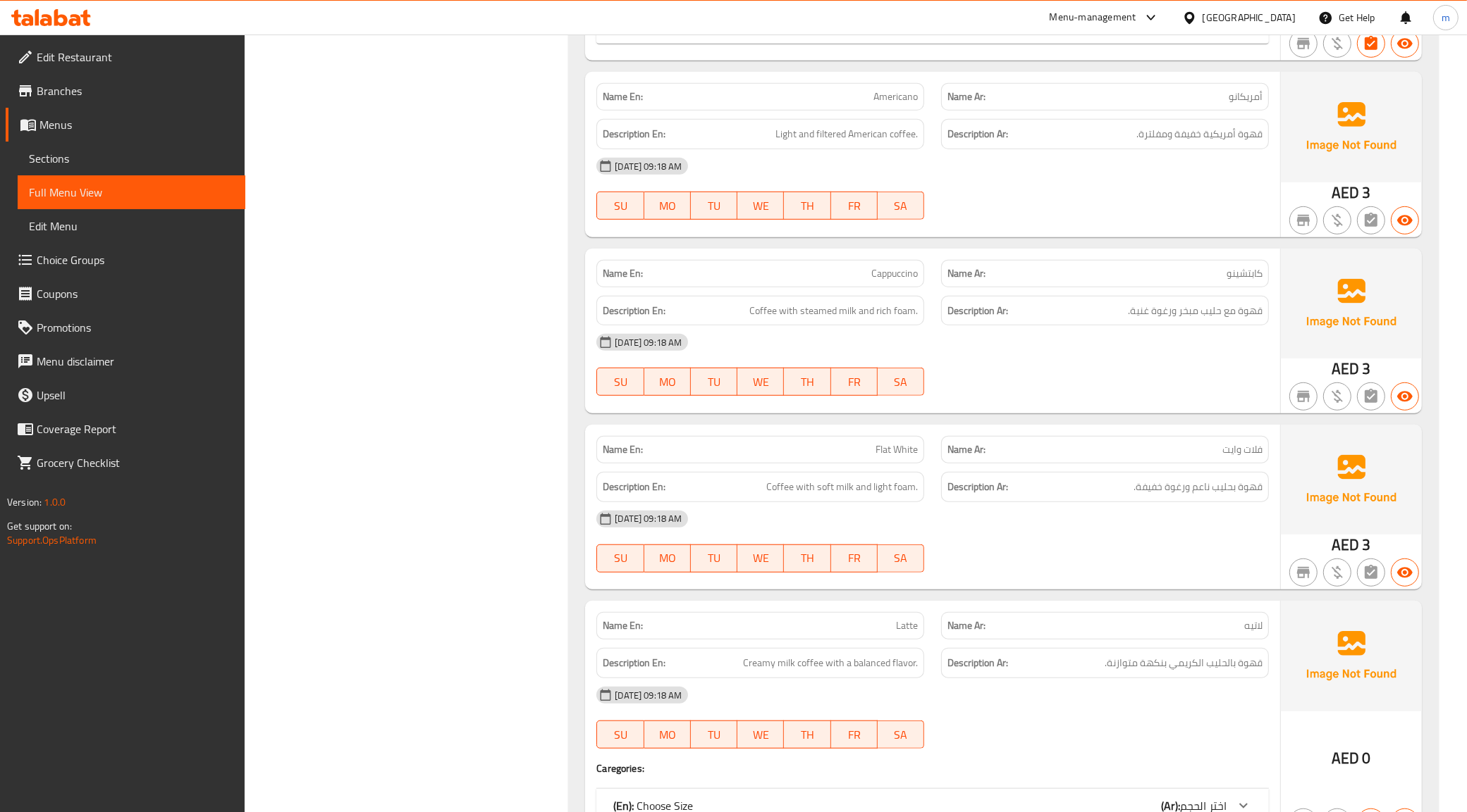
scroll to position [1057, 0]
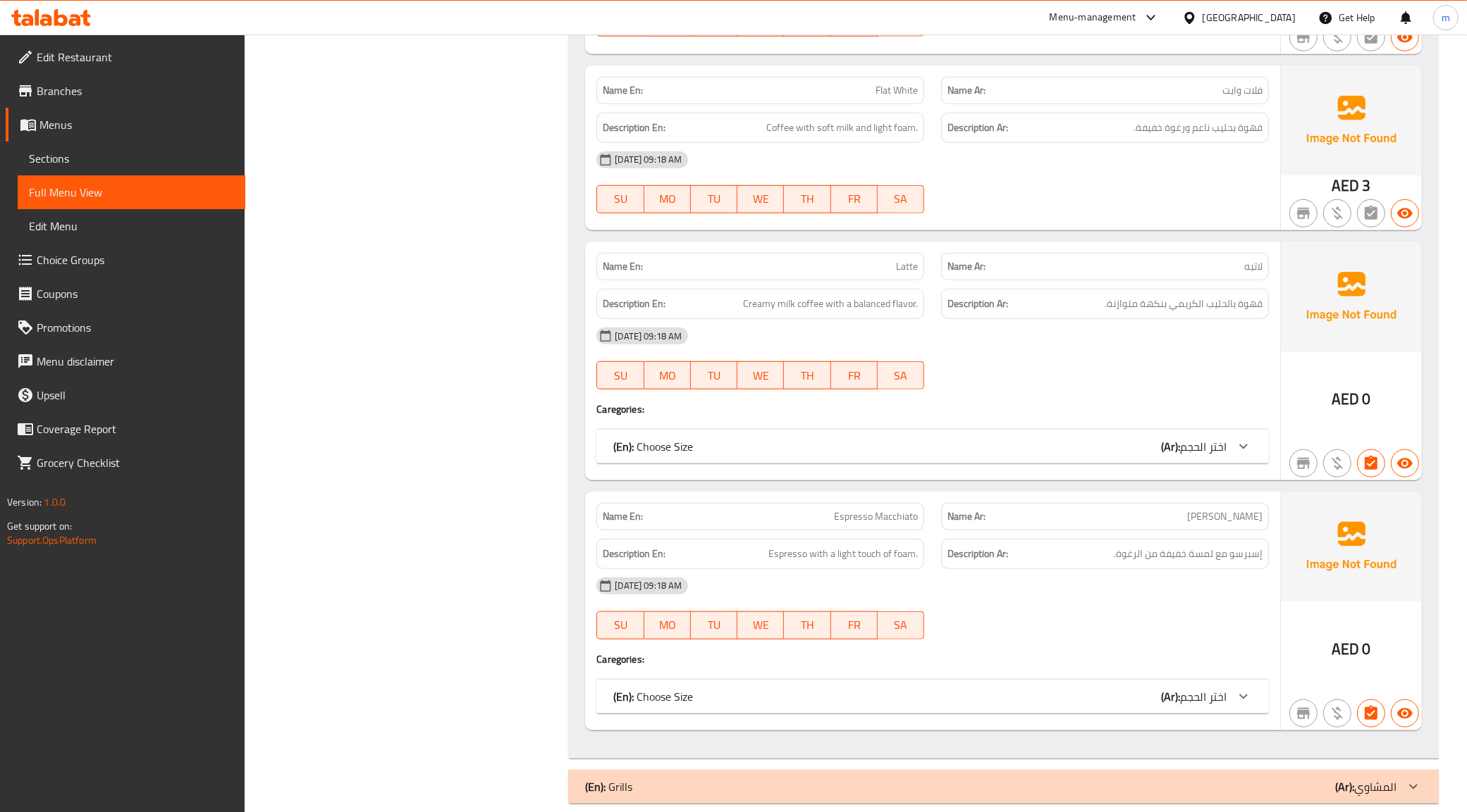
click at [1083, 437] on div "(En): Choose Size (Ar): اختر الحجم" at bounding box center [932, 446] width 673 height 34
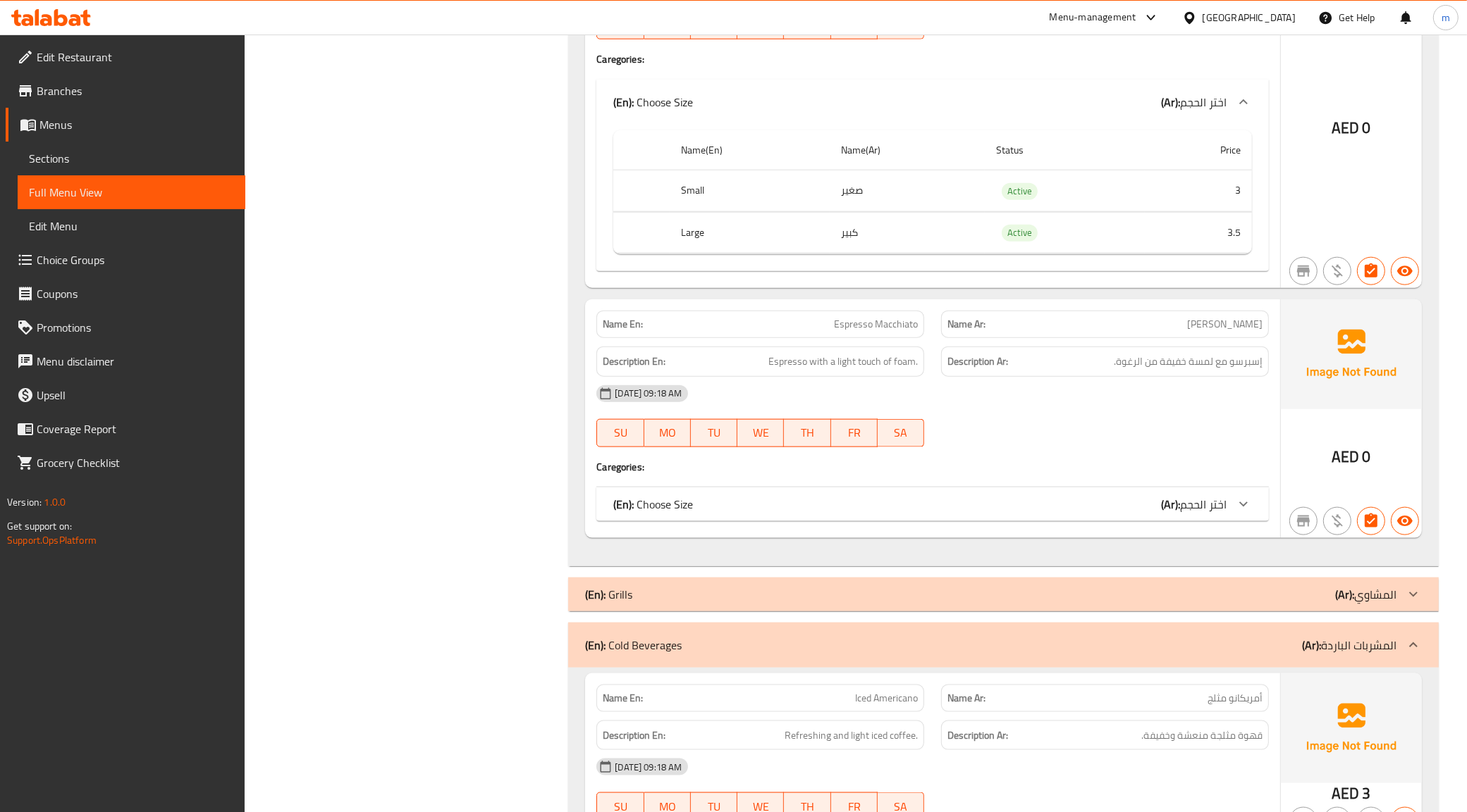
scroll to position [1761, 0]
click at [1146, 511] on div "(En): Choose Size (Ar): اختر الحجم" at bounding box center [920, 503] width 613 height 17
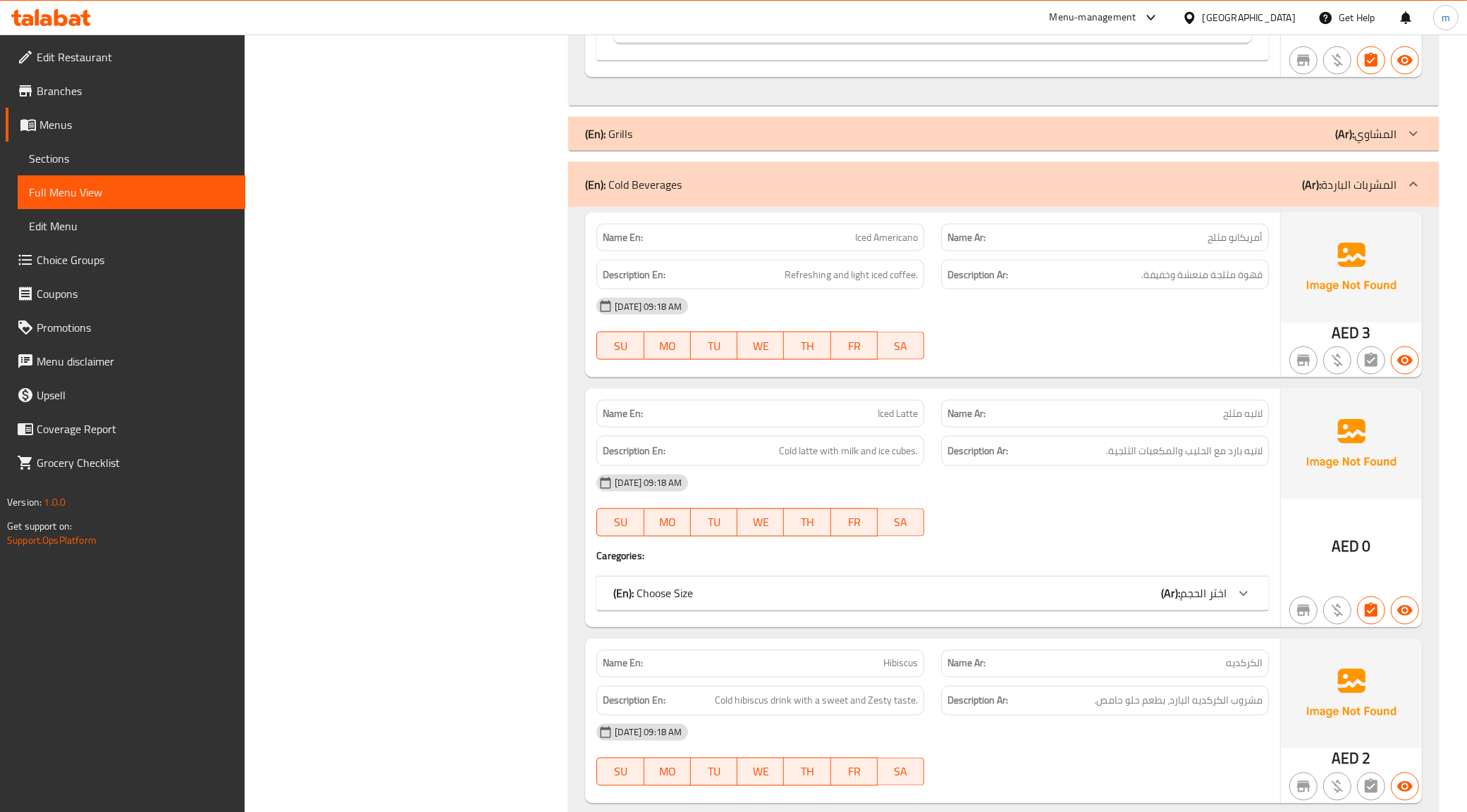
scroll to position [0, 0]
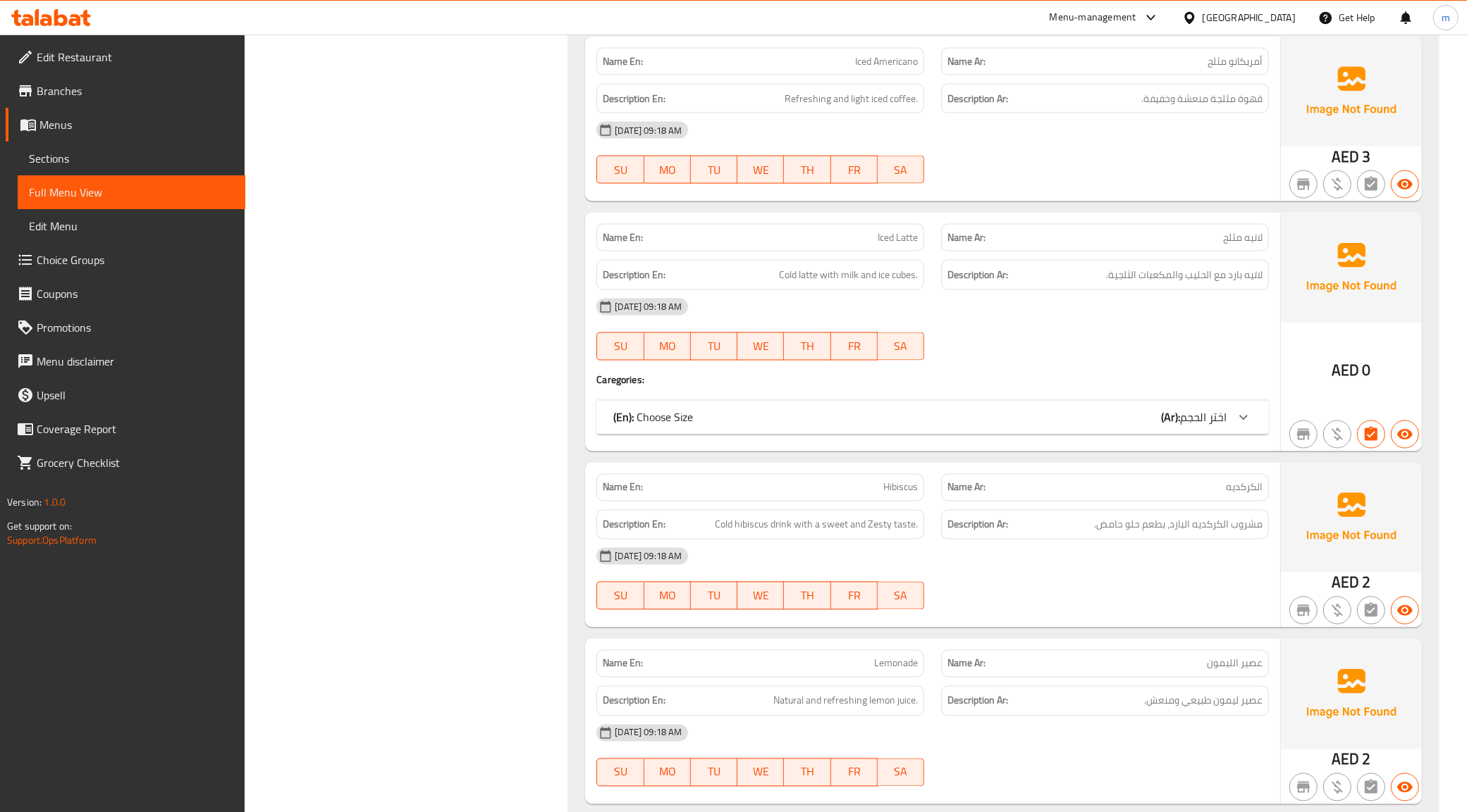
click at [1142, 427] on div "(En): Choose Size (Ar): اختر الحجم" at bounding box center [920, 418] width 613 height 17
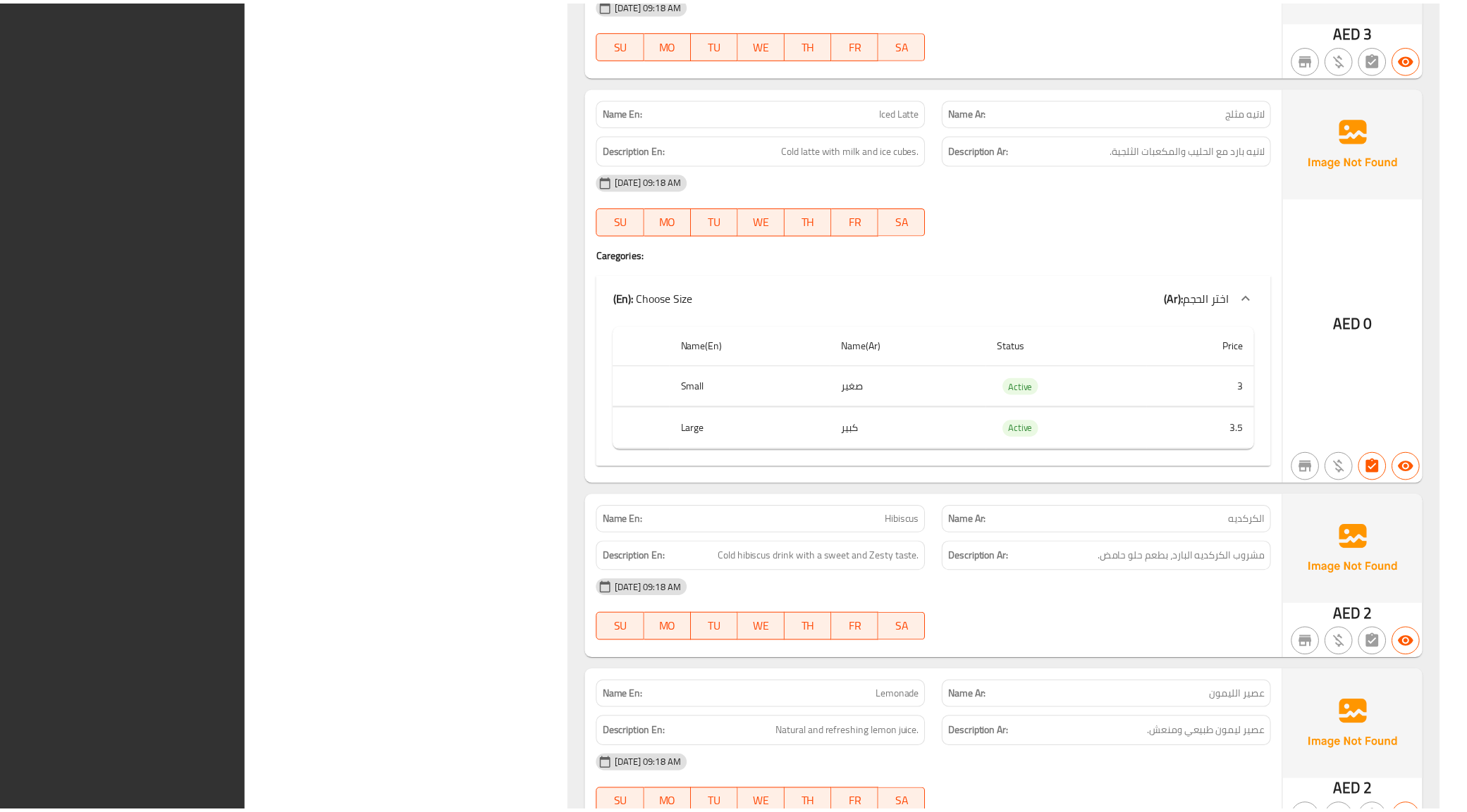
scroll to position [3236, 0]
